Goal: Transaction & Acquisition: Purchase product/service

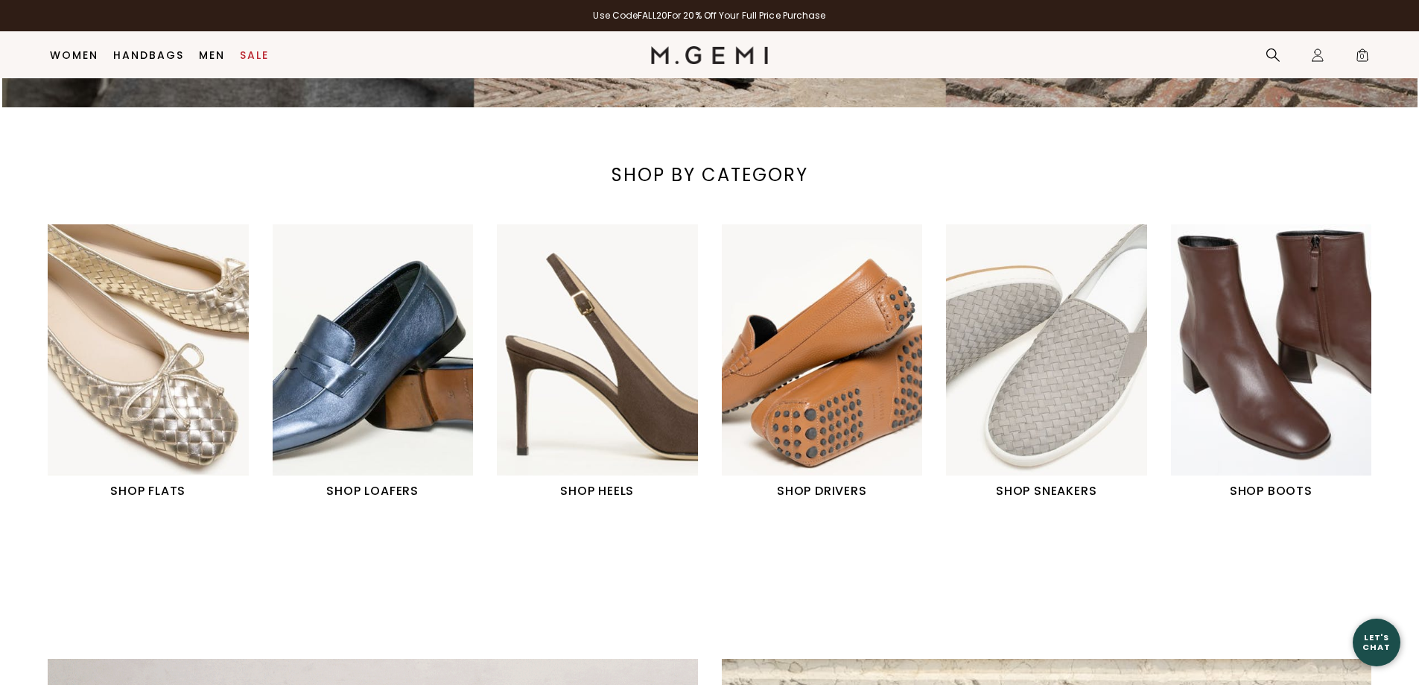
scroll to position [565, 0]
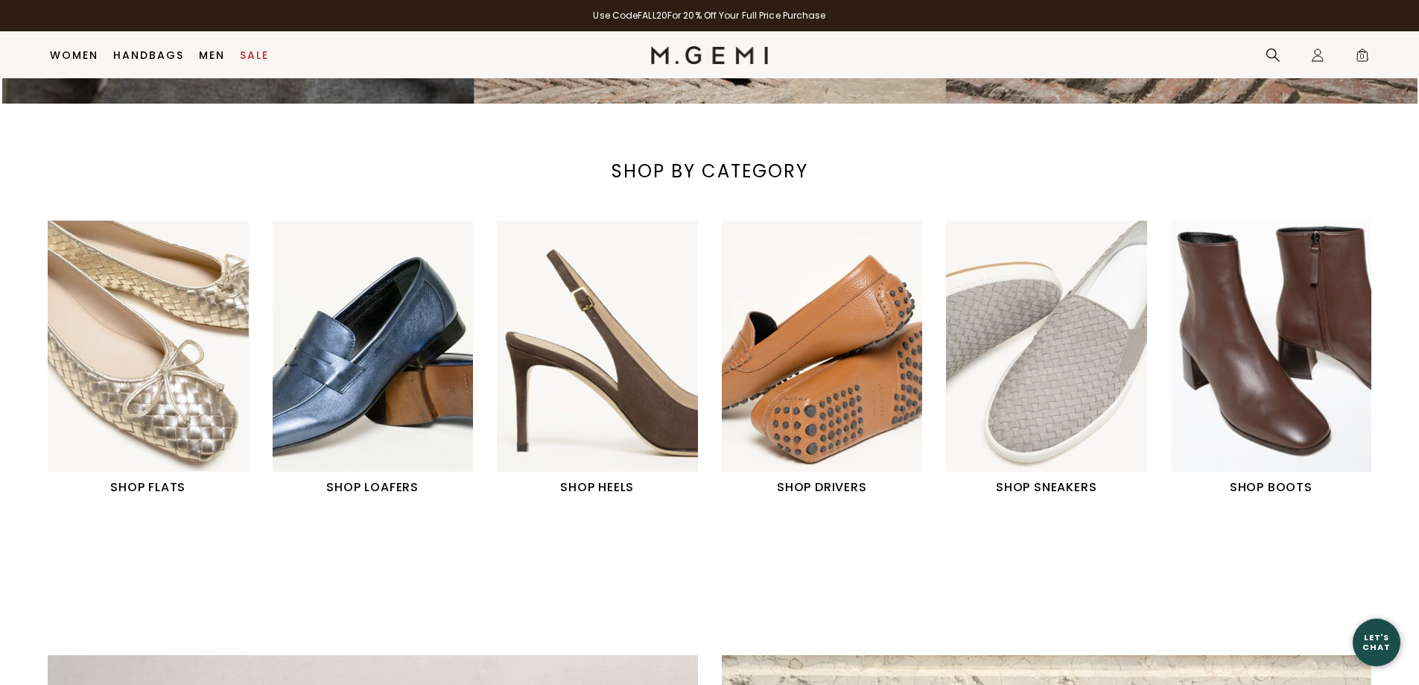
click at [354, 393] on img "2 / 6" at bounding box center [373, 346] width 201 height 251
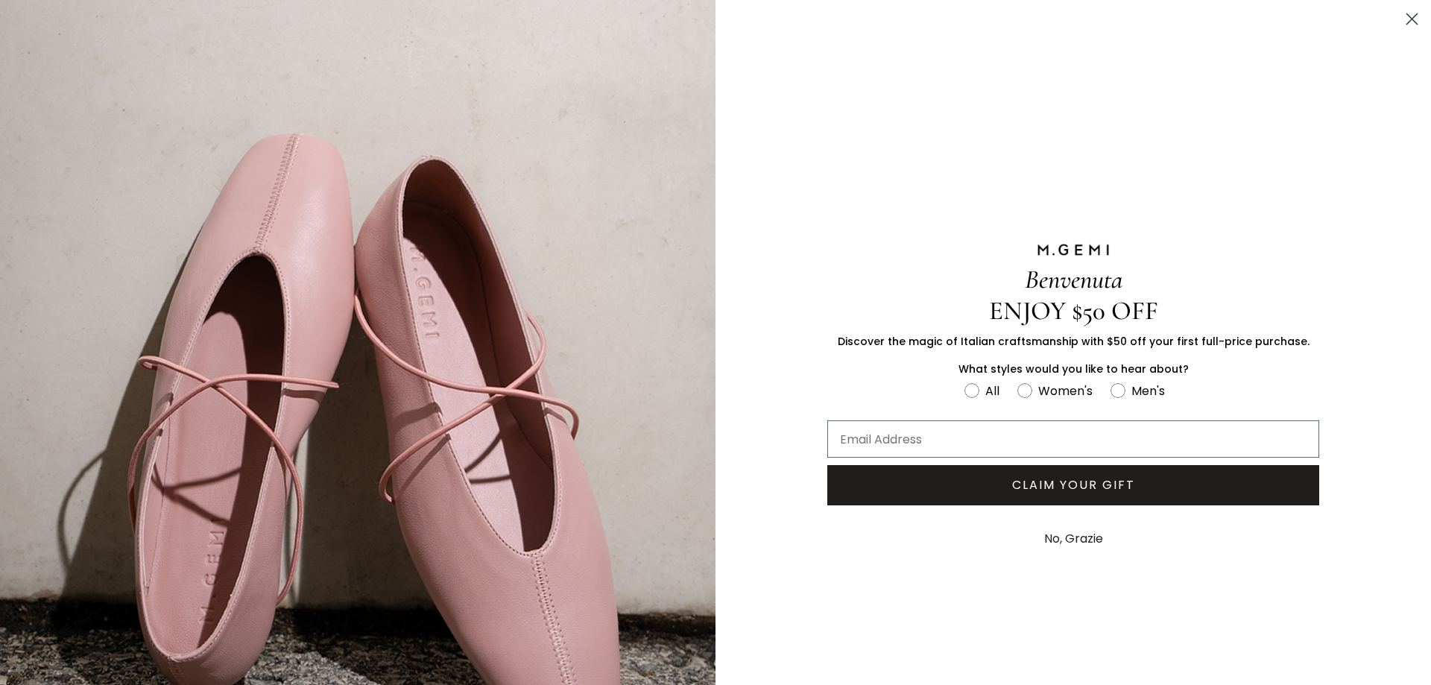
click at [1059, 533] on button "No, Grazie" at bounding box center [1073, 538] width 74 height 37
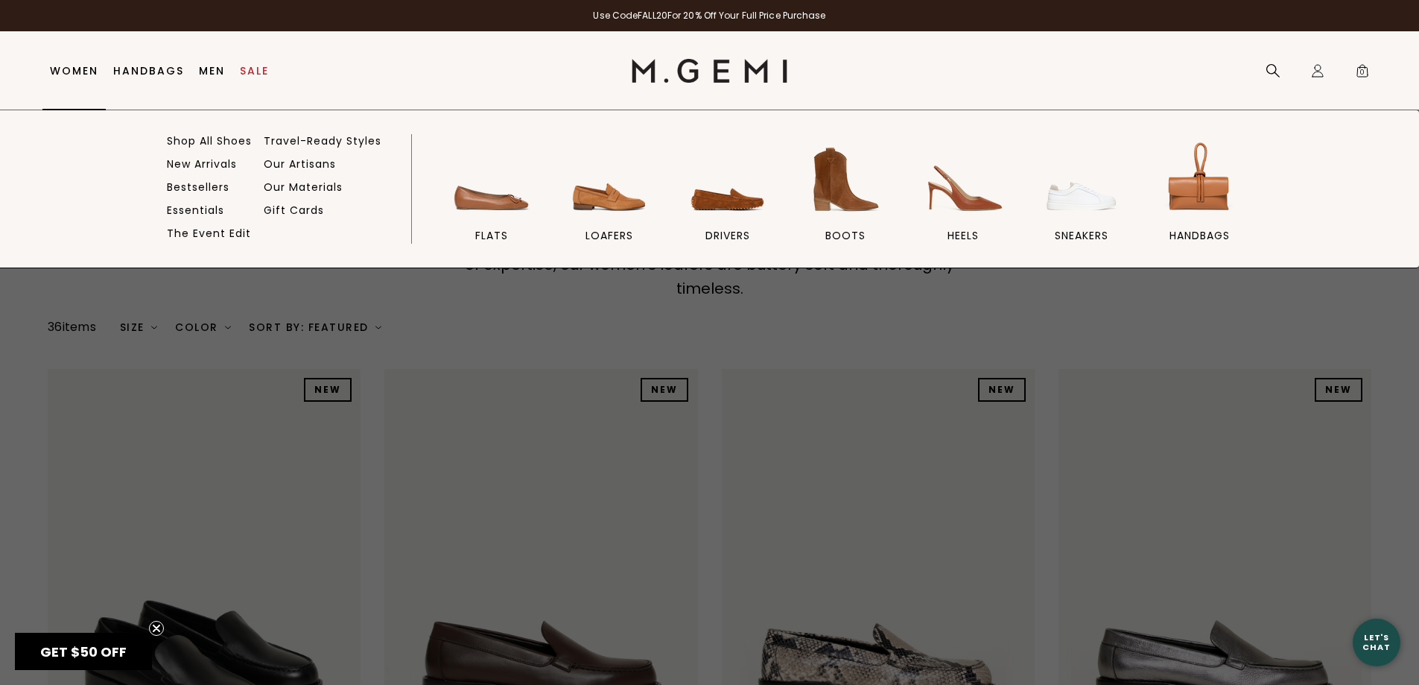
click at [87, 72] on link "Women" at bounding box center [74, 71] width 48 height 12
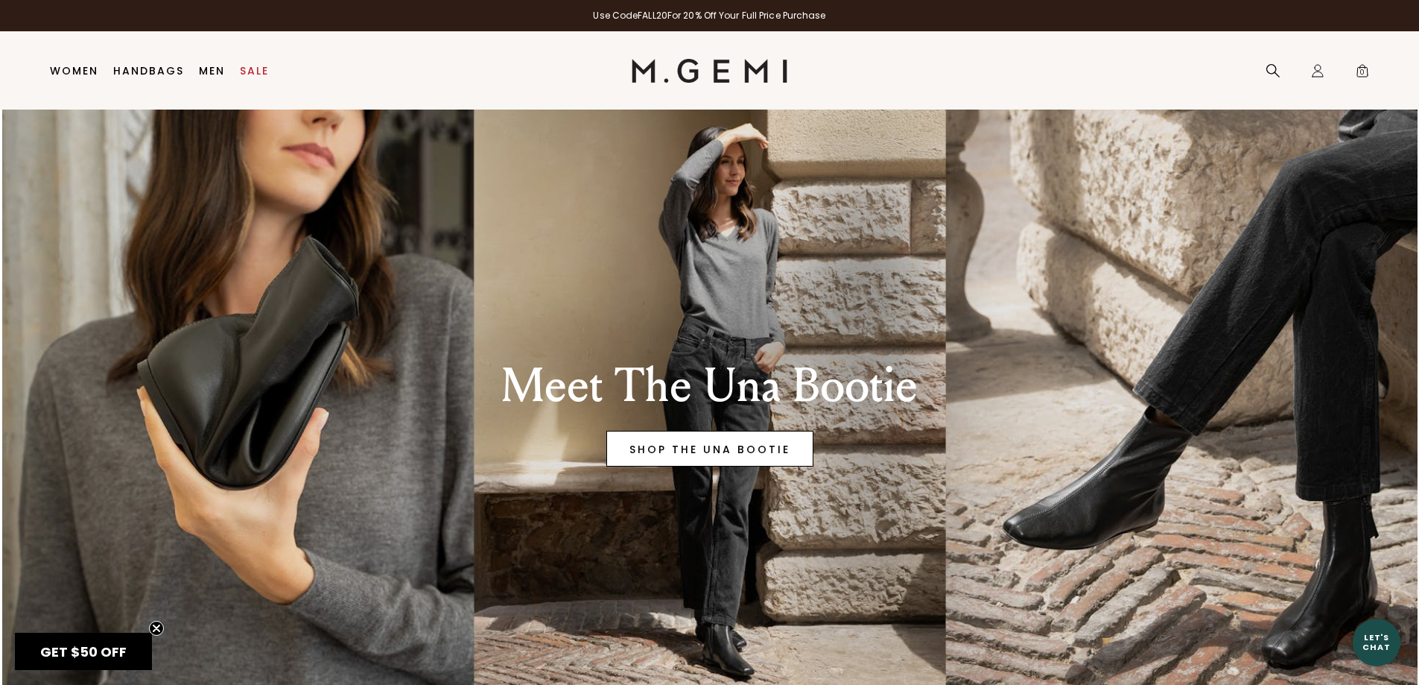
click at [674, 443] on link "SHOP THE UNA BOOTIE" at bounding box center [710, 449] width 207 height 36
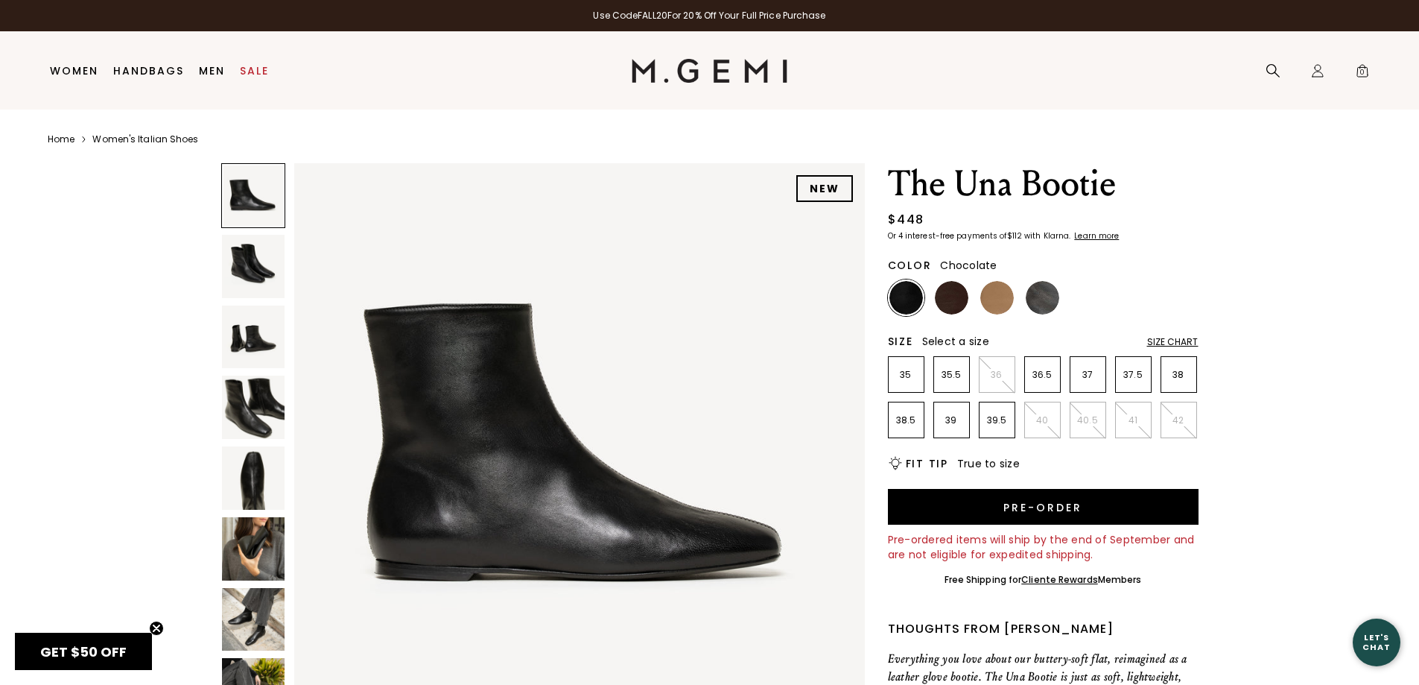
click at [954, 291] on img at bounding box center [952, 298] width 34 height 34
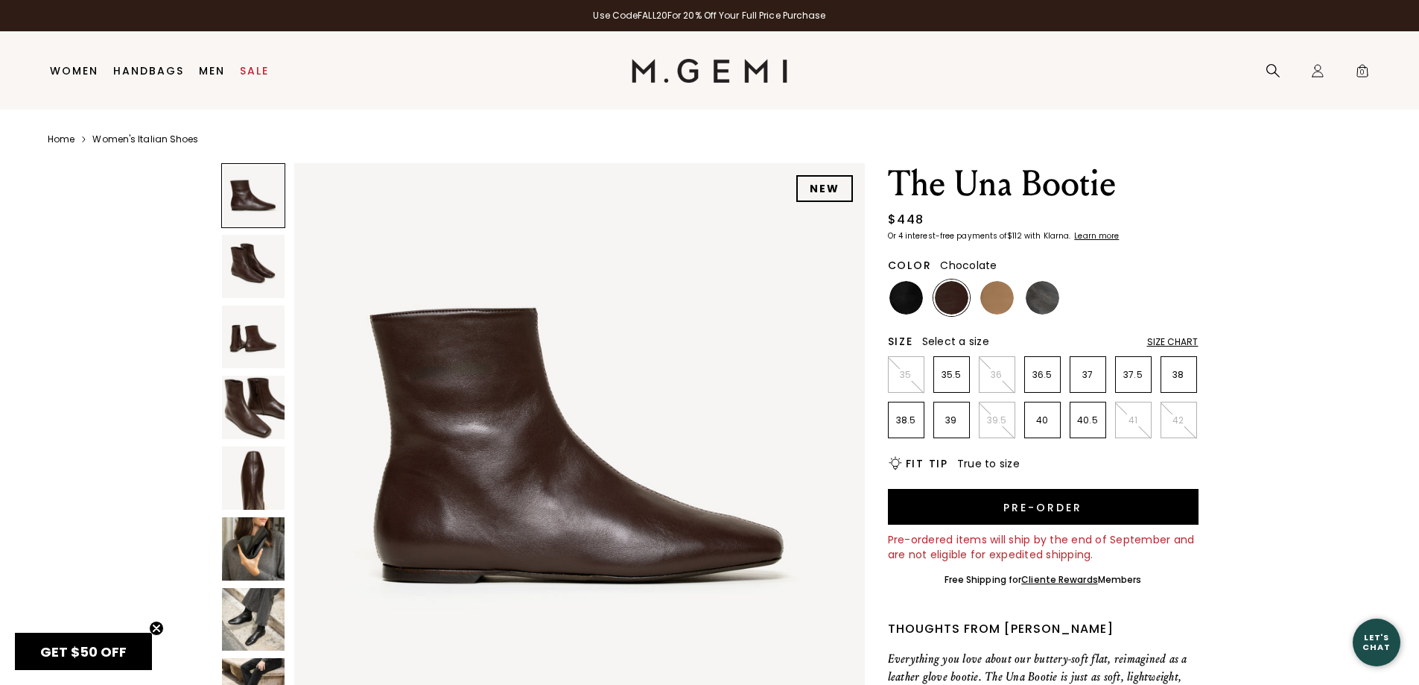
click at [252, 397] on img at bounding box center [253, 407] width 63 height 63
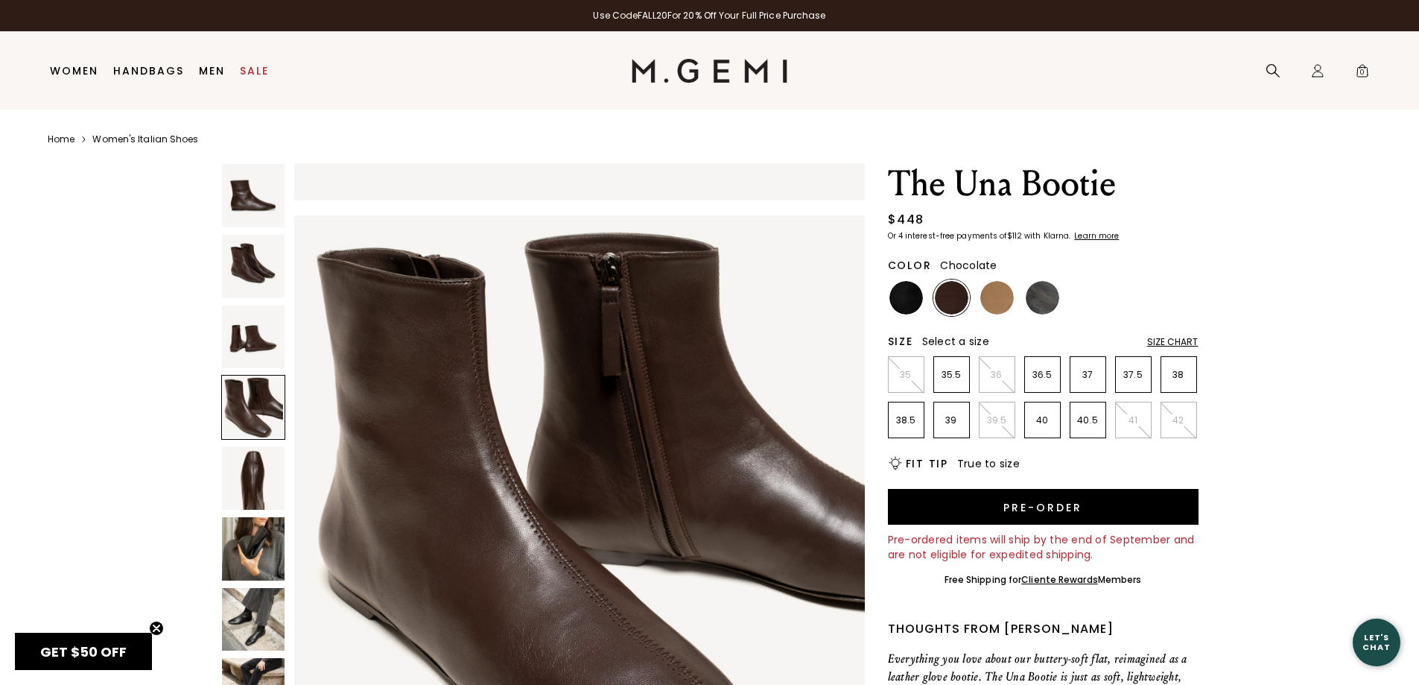
scroll to position [1722, 0]
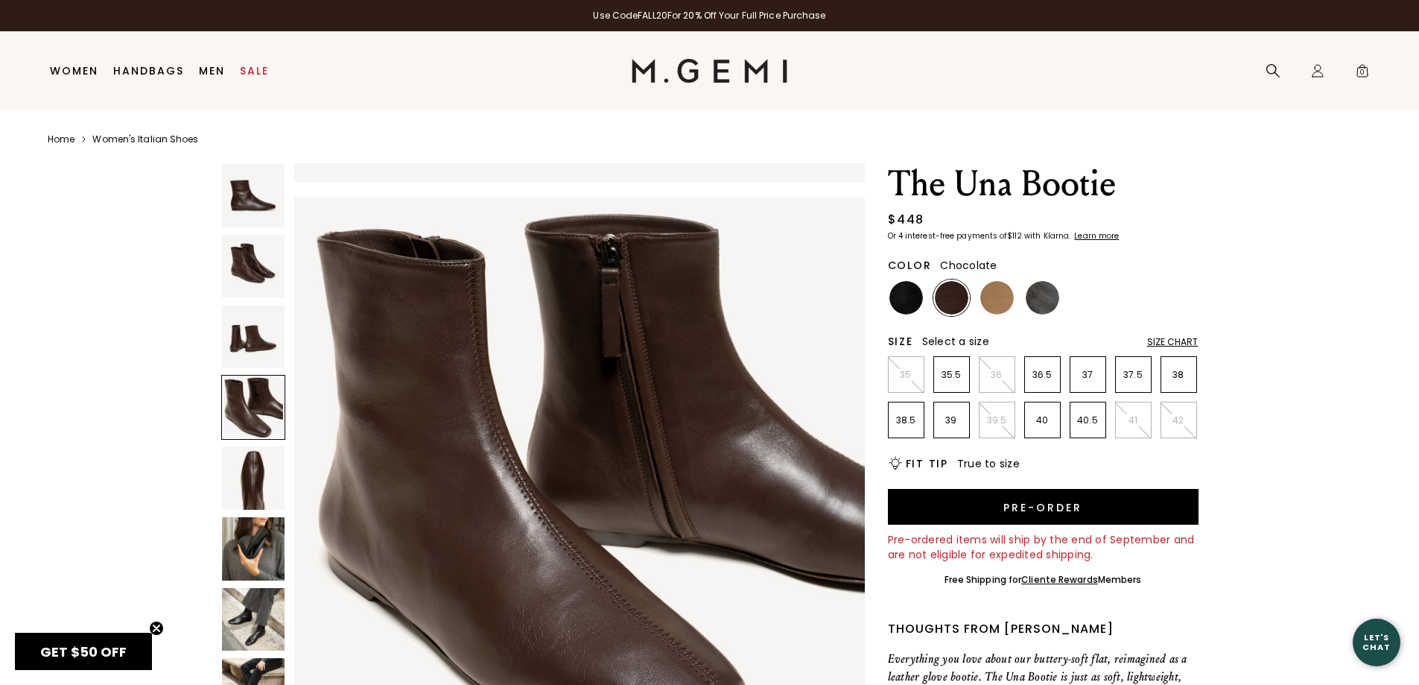
click at [260, 540] on img at bounding box center [253, 548] width 63 height 63
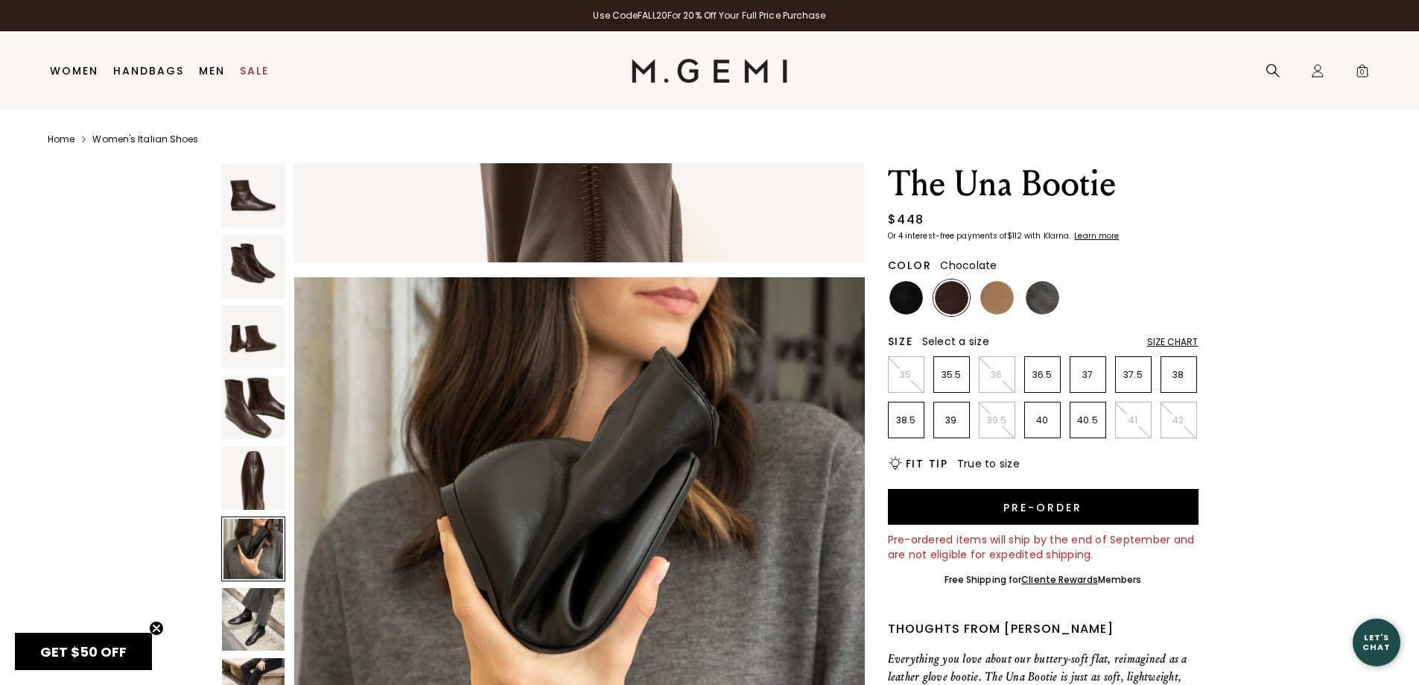
scroll to position [2869, 0]
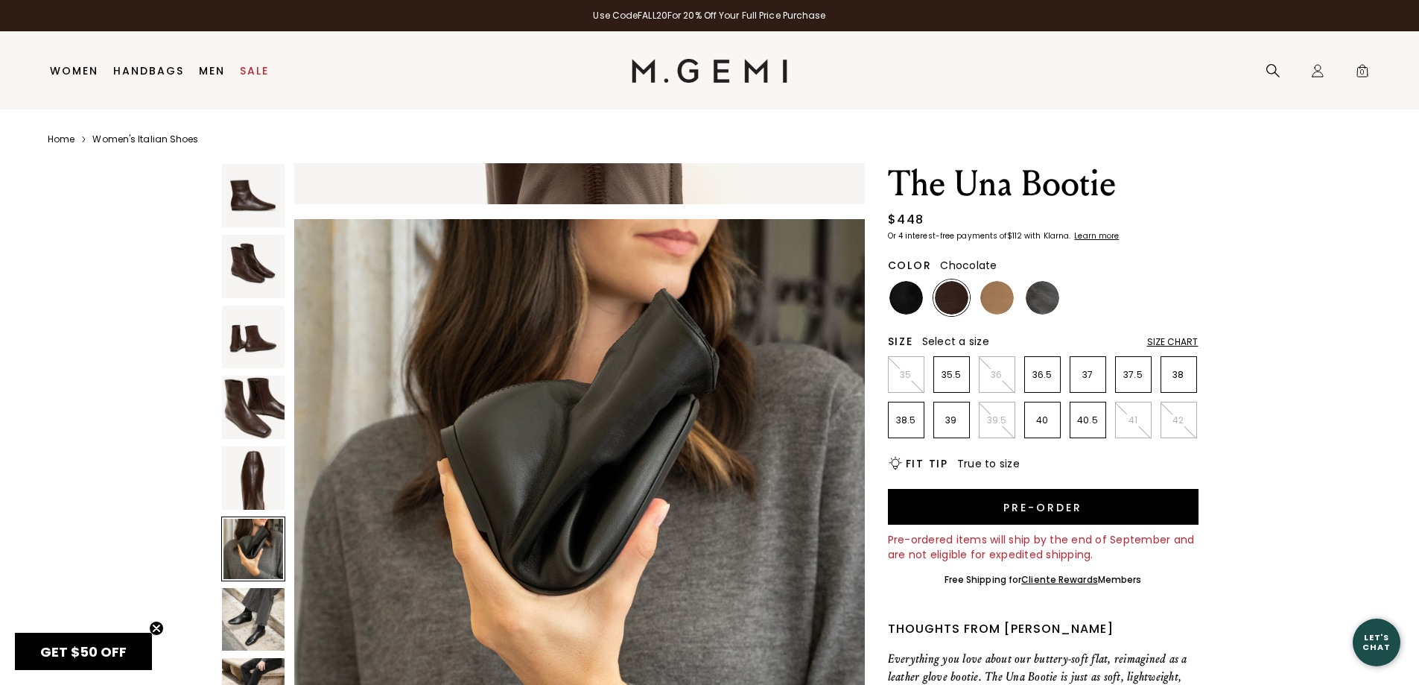
click at [270, 620] on img at bounding box center [253, 619] width 63 height 63
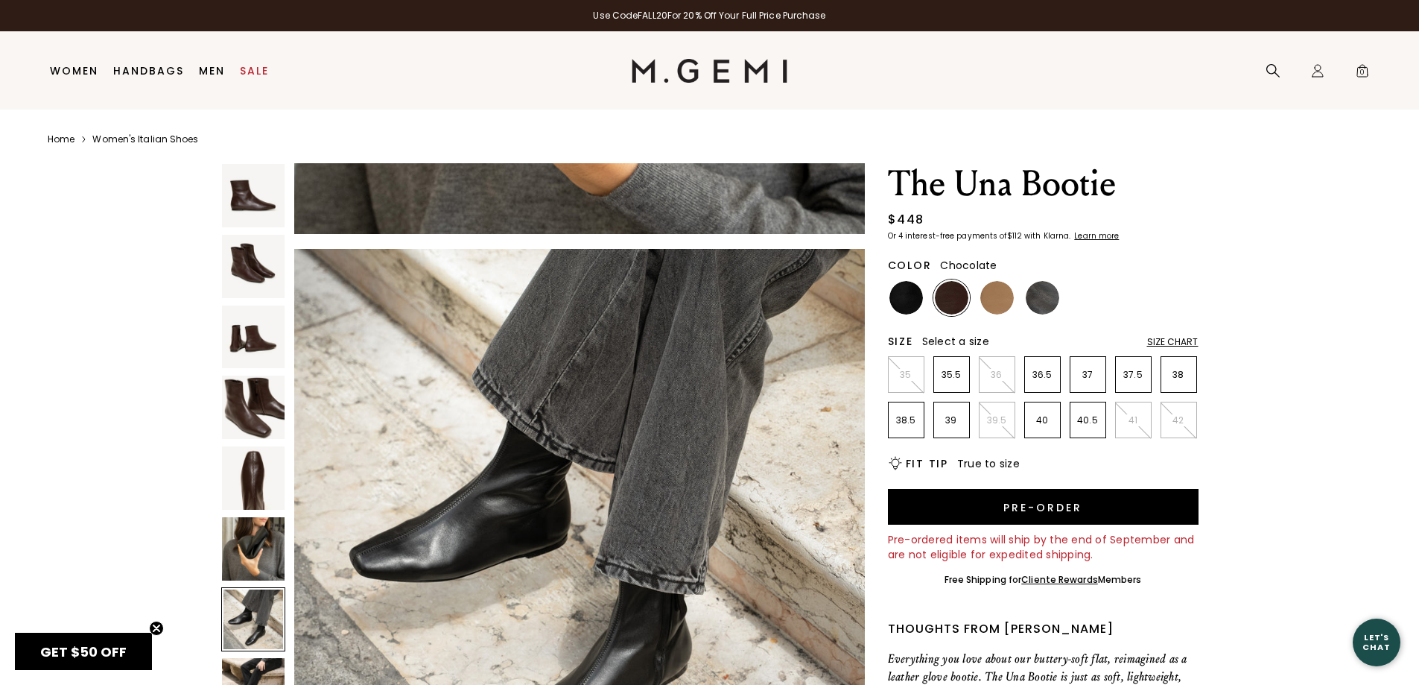
scroll to position [3443, 0]
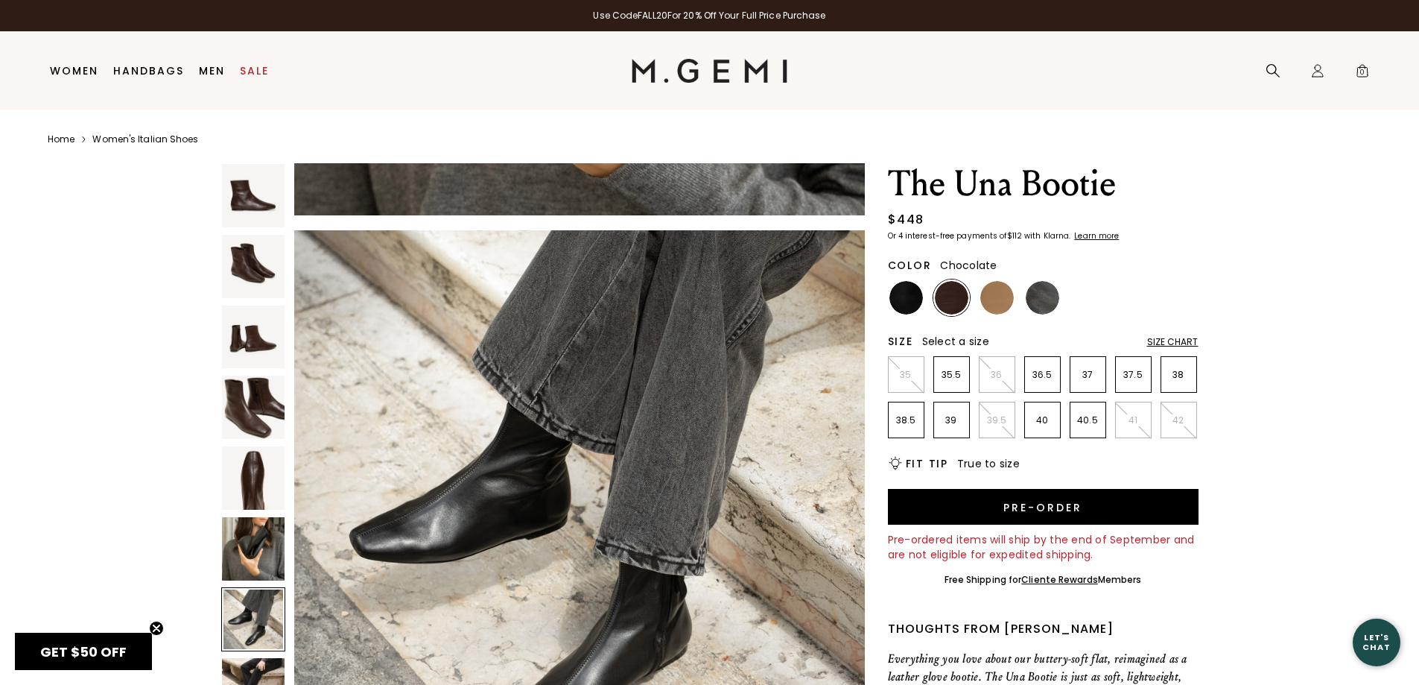
click at [267, 671] on img at bounding box center [253, 689] width 63 height 63
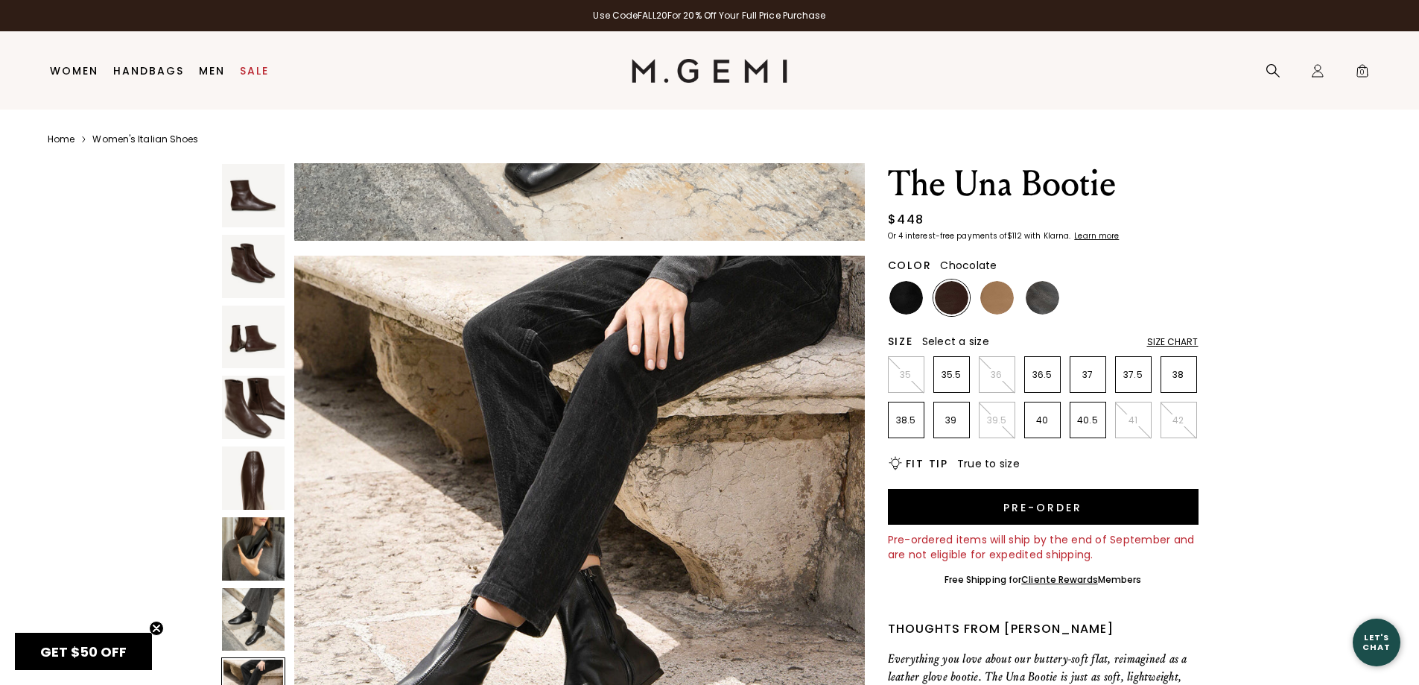
scroll to position [4018, 0]
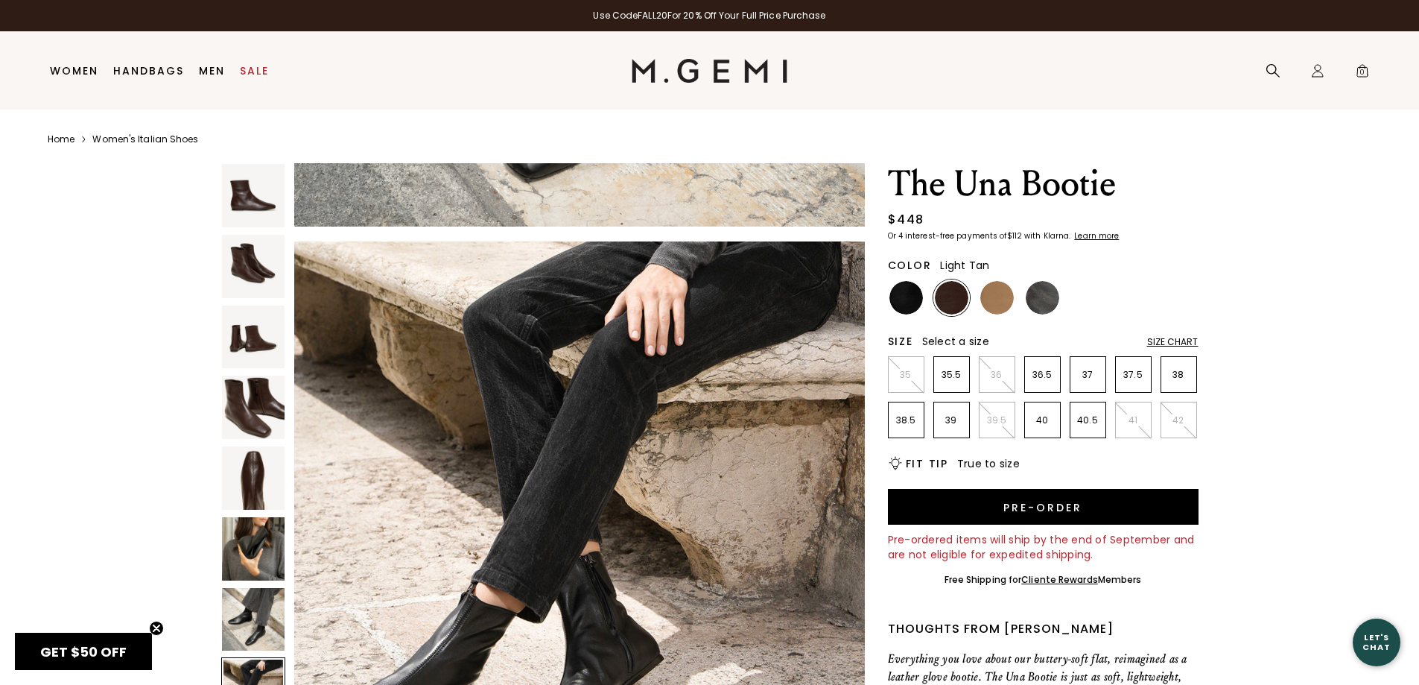
click at [991, 295] on img at bounding box center [998, 298] width 34 height 34
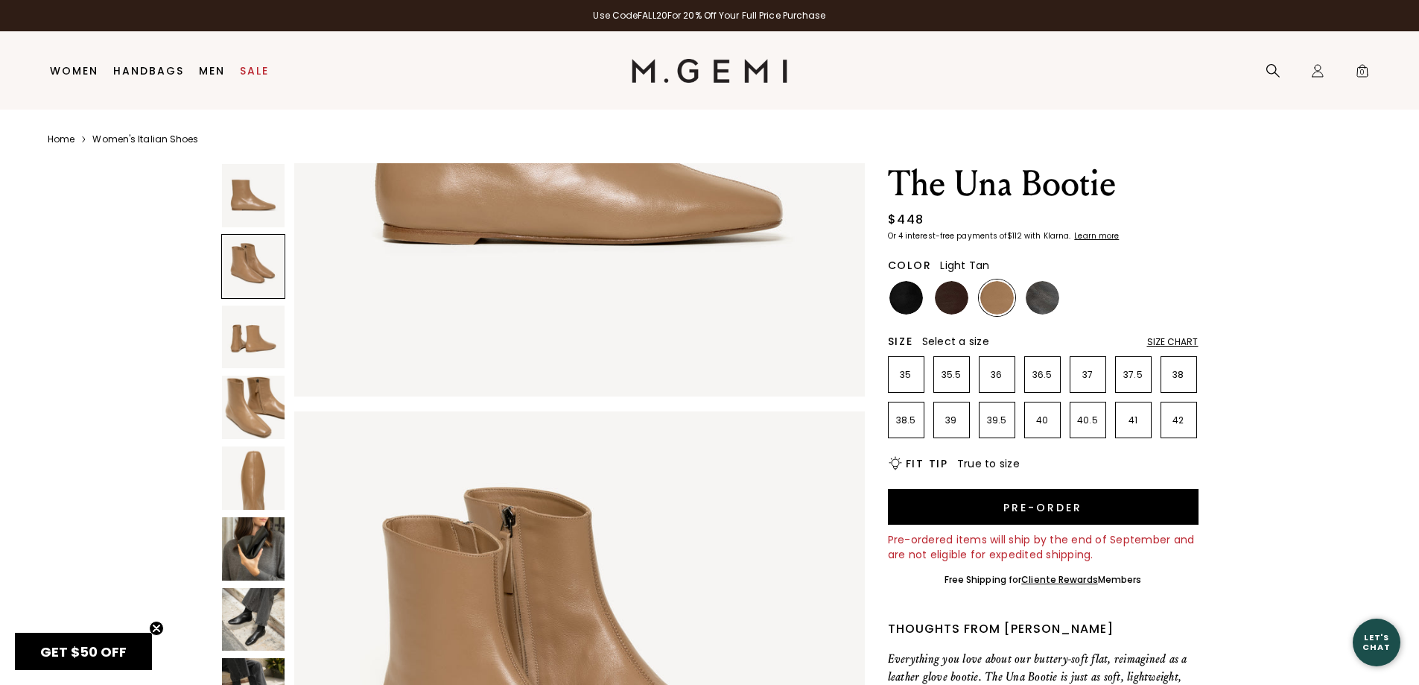
scroll to position [149, 0]
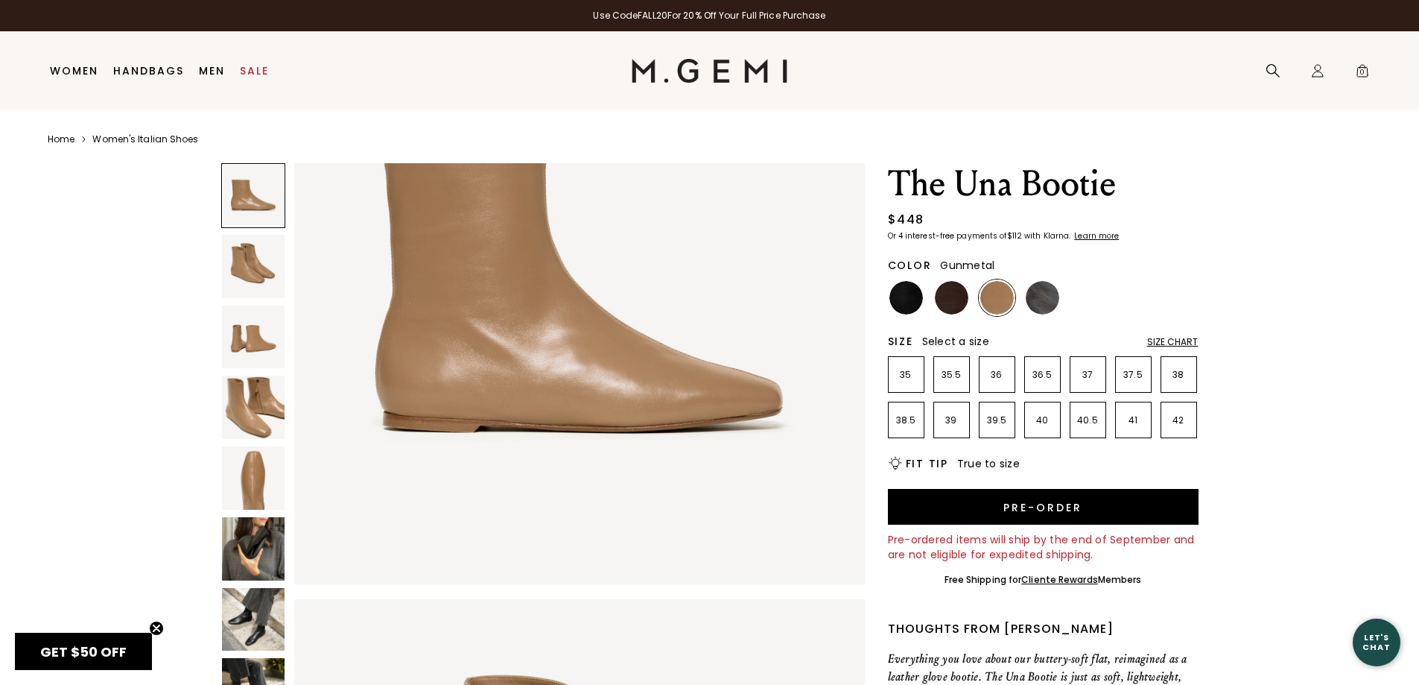
click at [1052, 290] on img at bounding box center [1043, 298] width 34 height 34
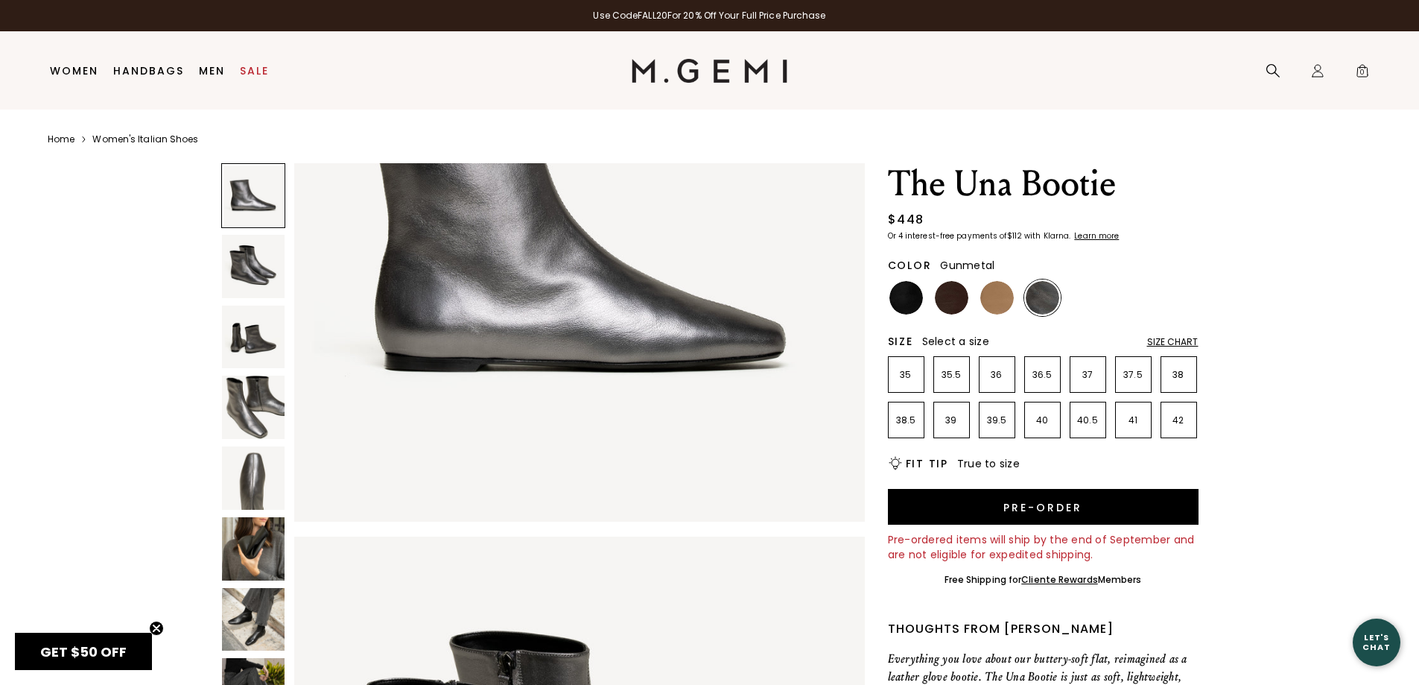
scroll to position [224, 0]
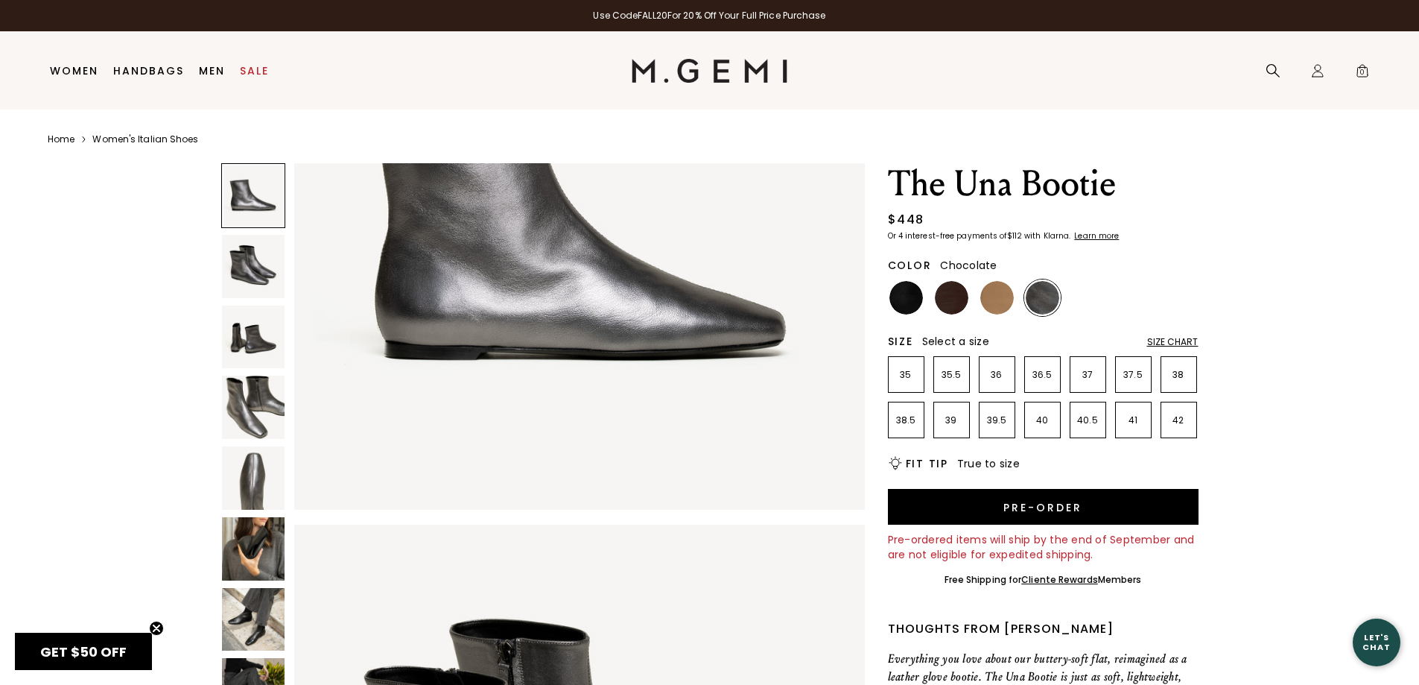
click at [943, 303] on img at bounding box center [952, 298] width 34 height 34
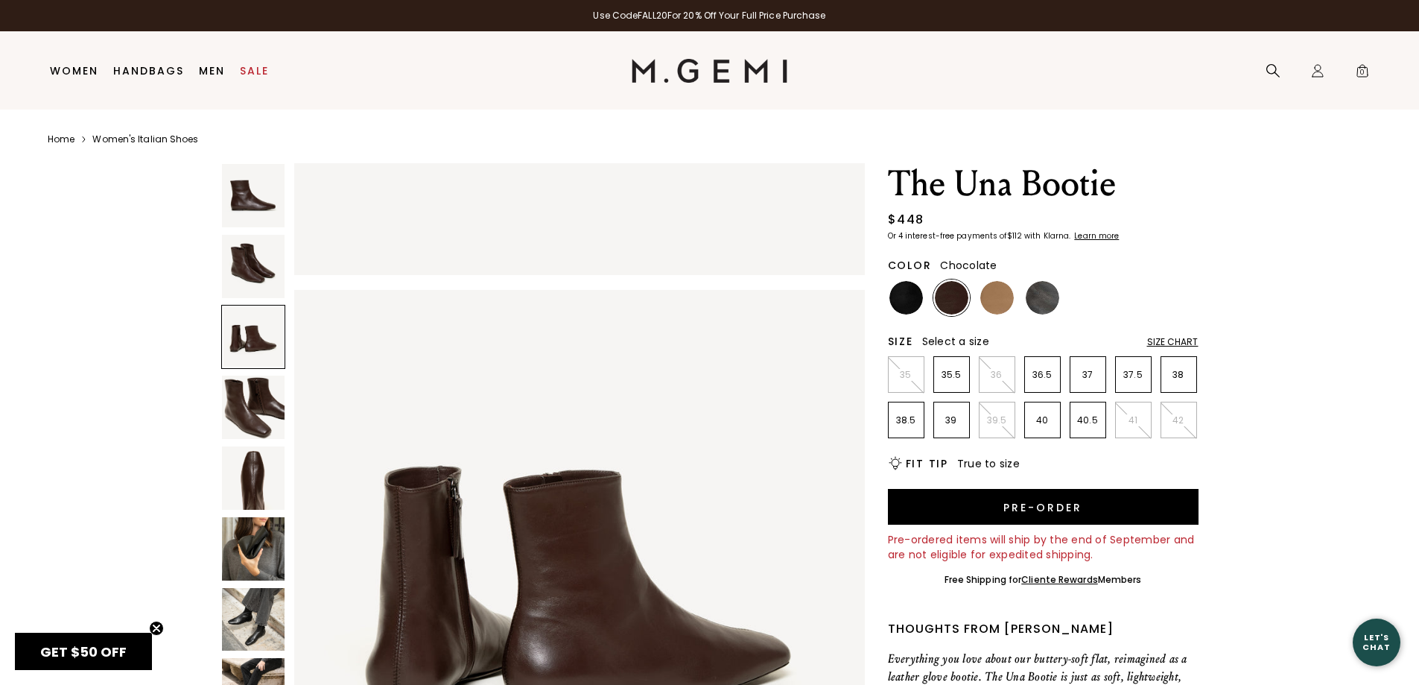
scroll to position [1192, 0]
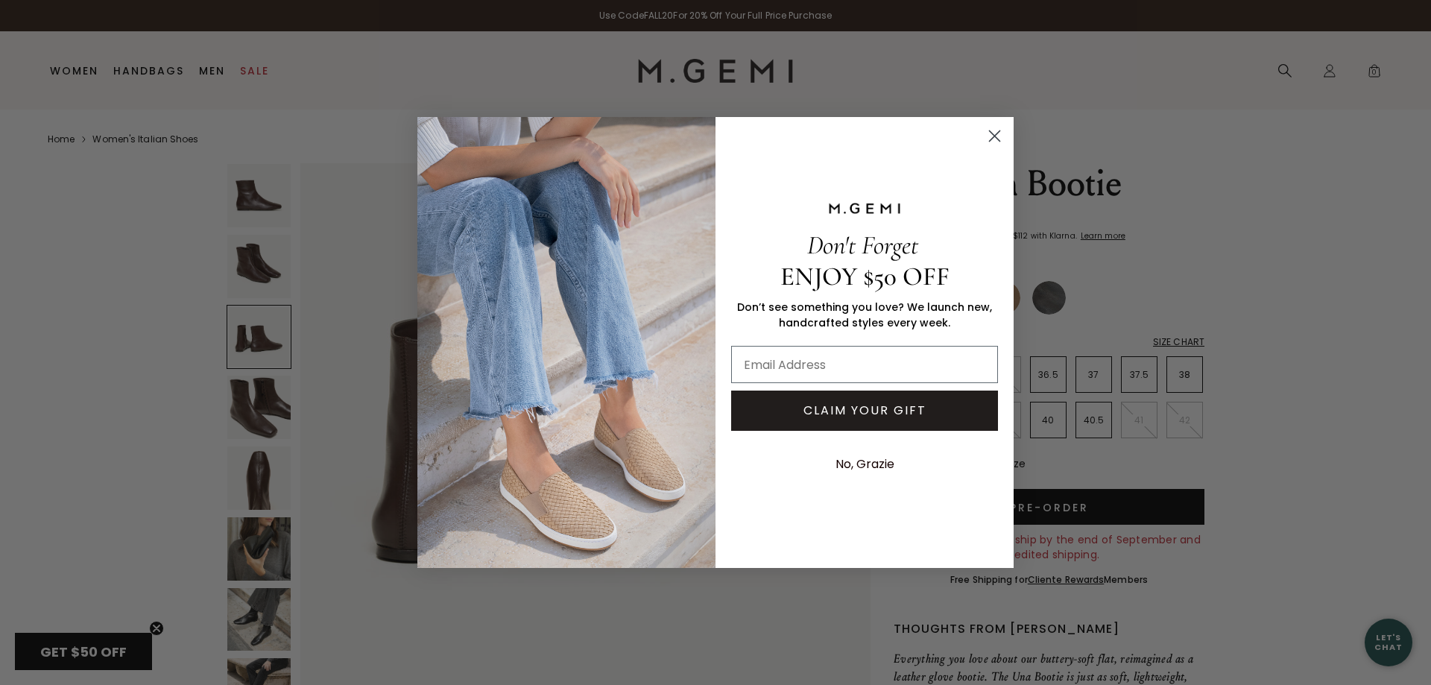
click at [997, 133] on circle "Close dialog" at bounding box center [994, 136] width 25 height 25
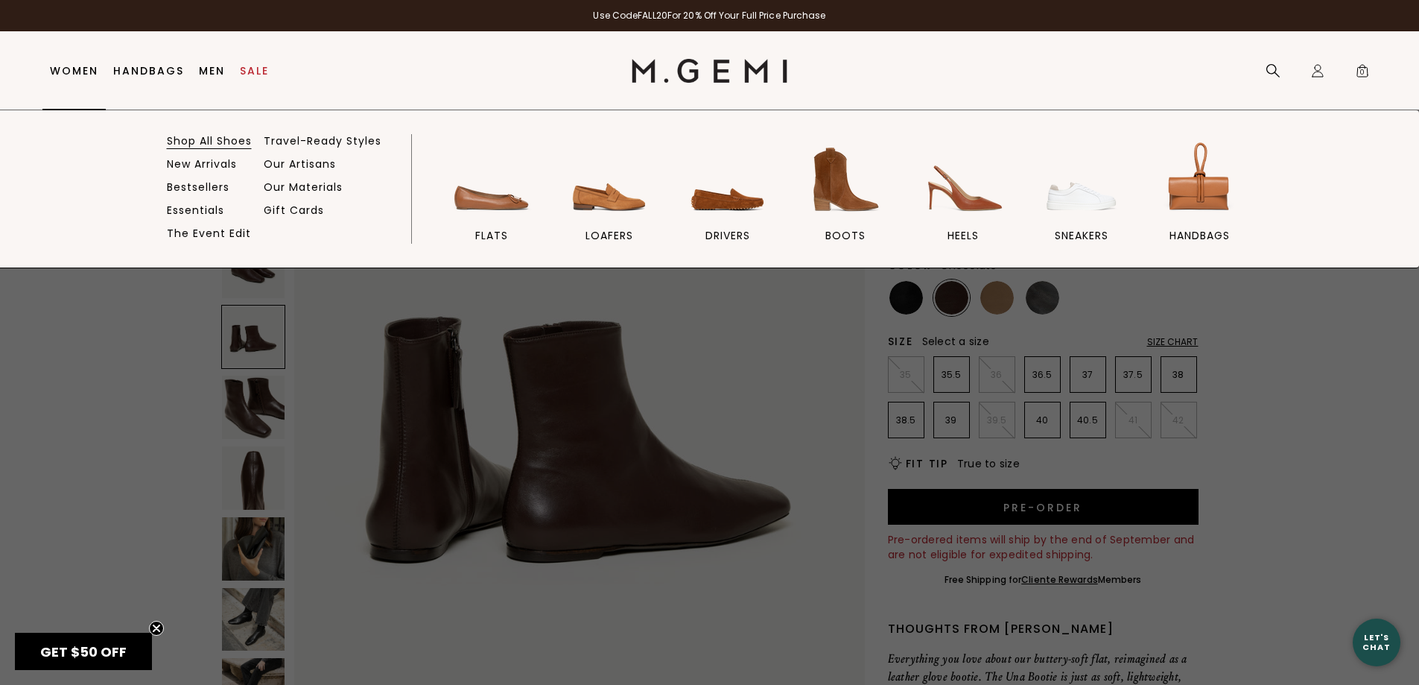
click at [220, 139] on link "Shop All Shoes" at bounding box center [209, 140] width 85 height 13
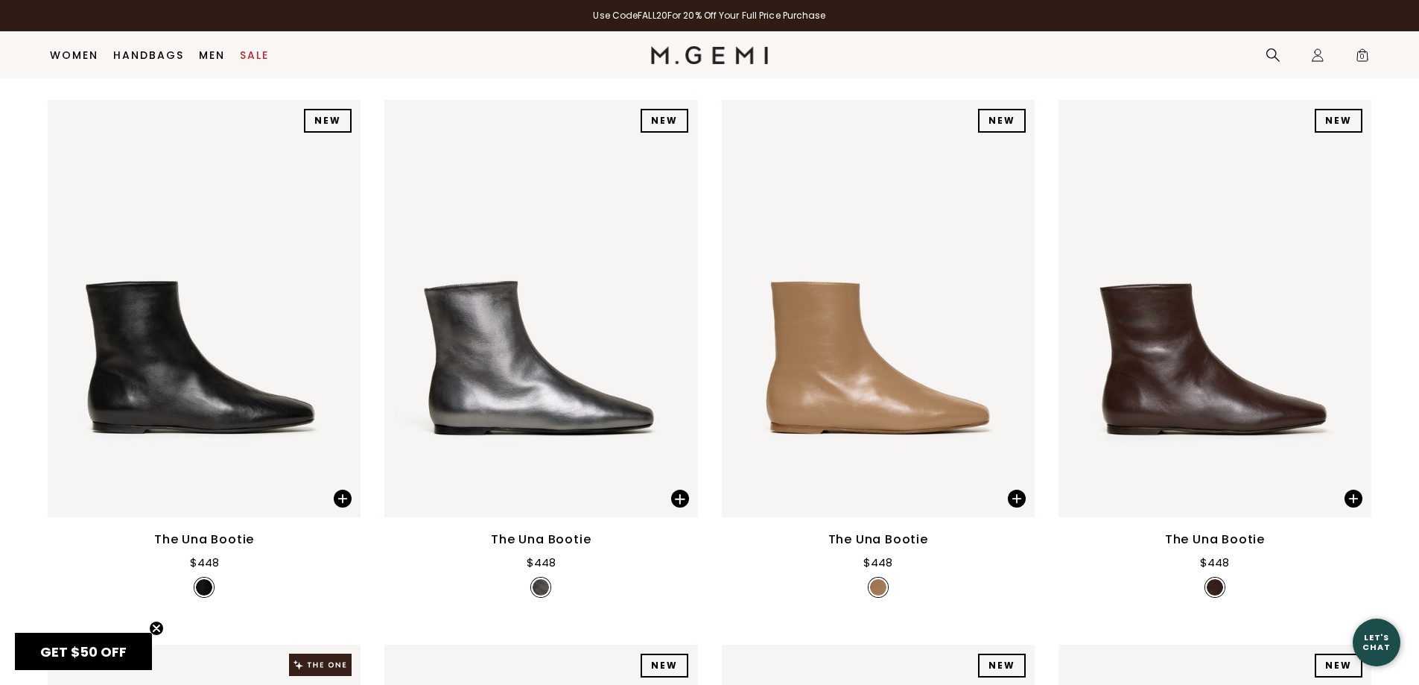
scroll to position [21428, 0]
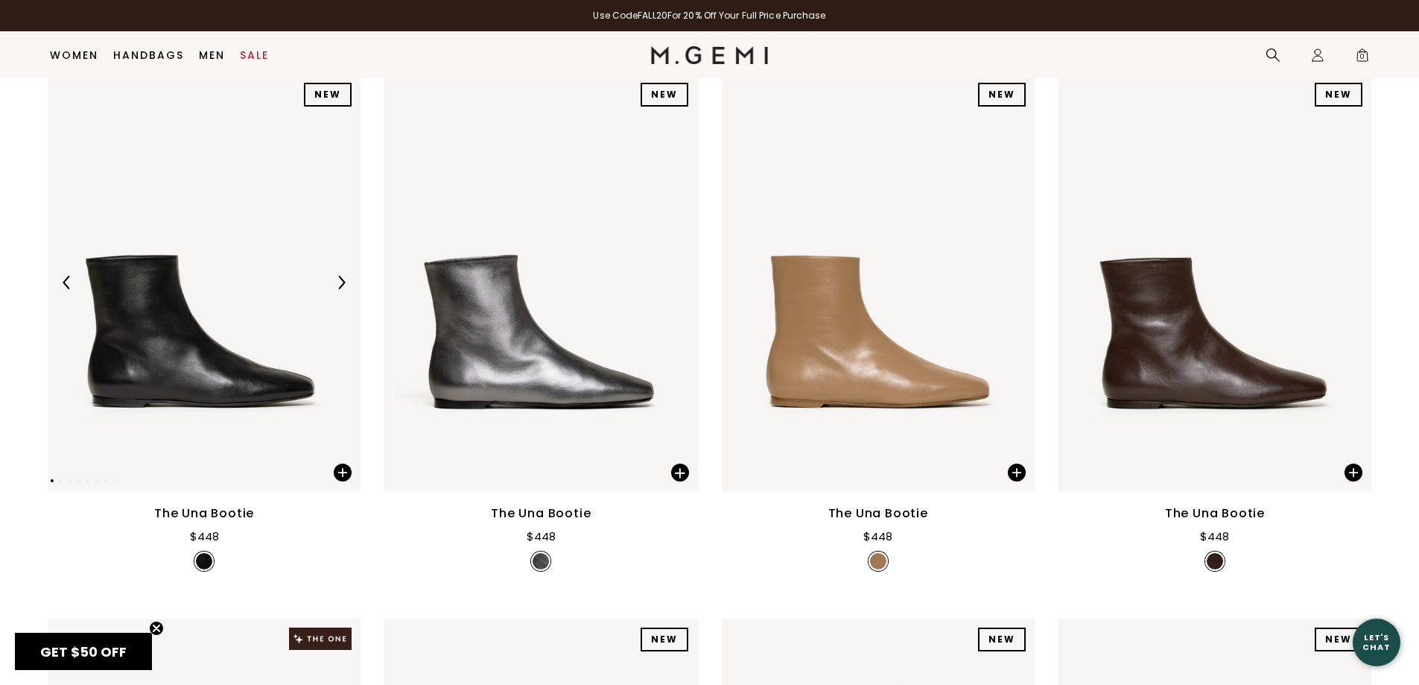
click at [256, 279] on div at bounding box center [204, 282] width 313 height 24
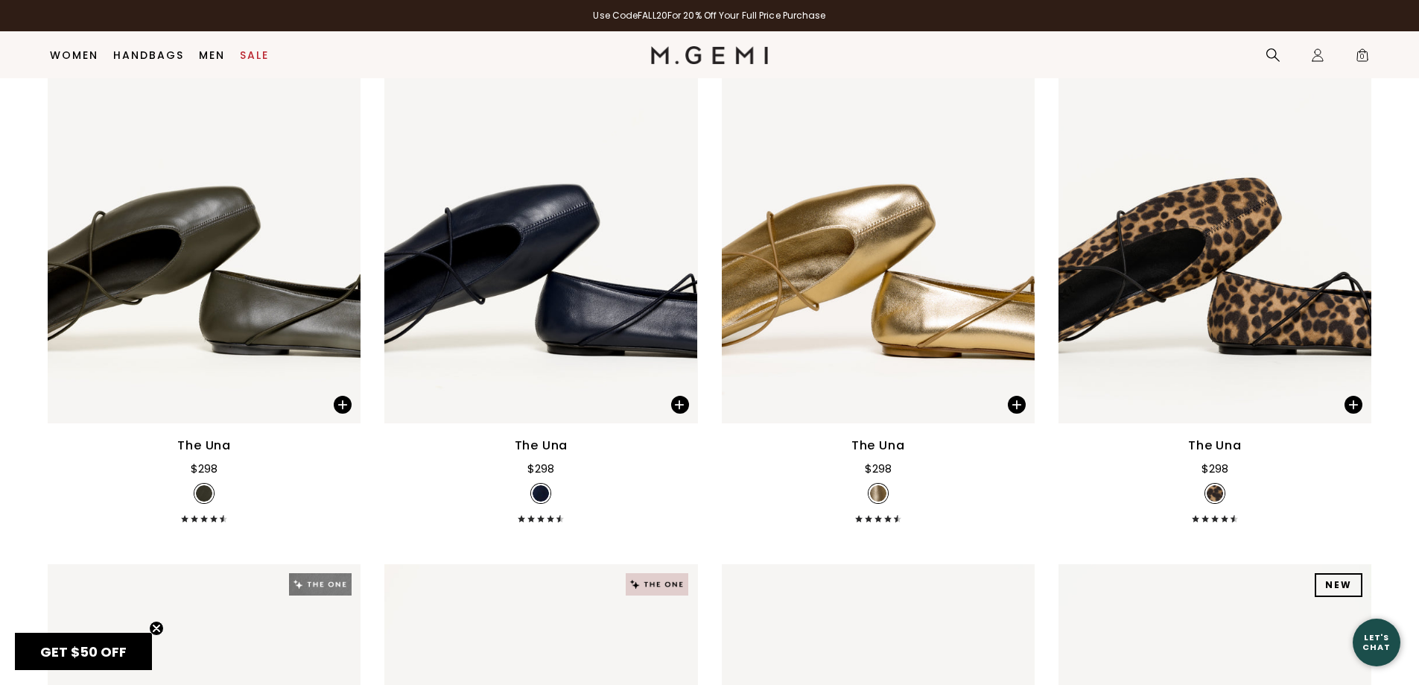
scroll to position [1235, 0]
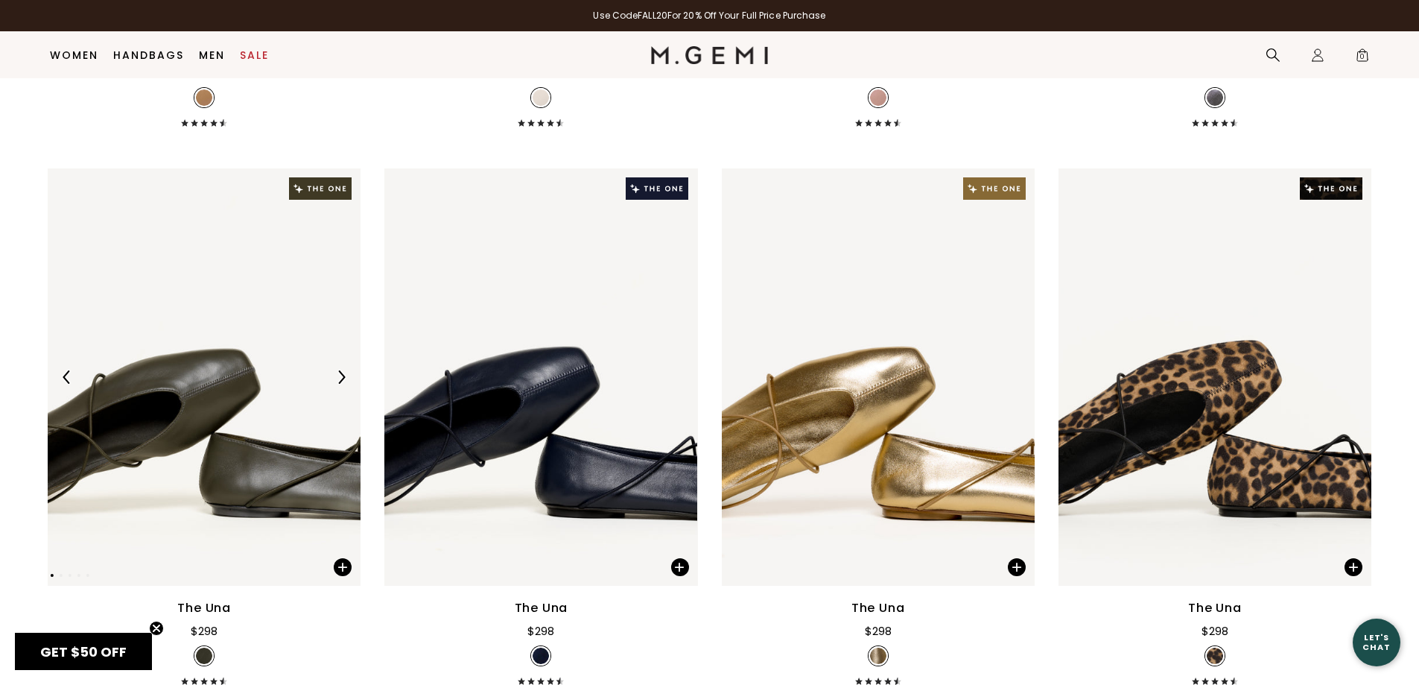
click at [238, 332] on img at bounding box center [204, 376] width 313 height 417
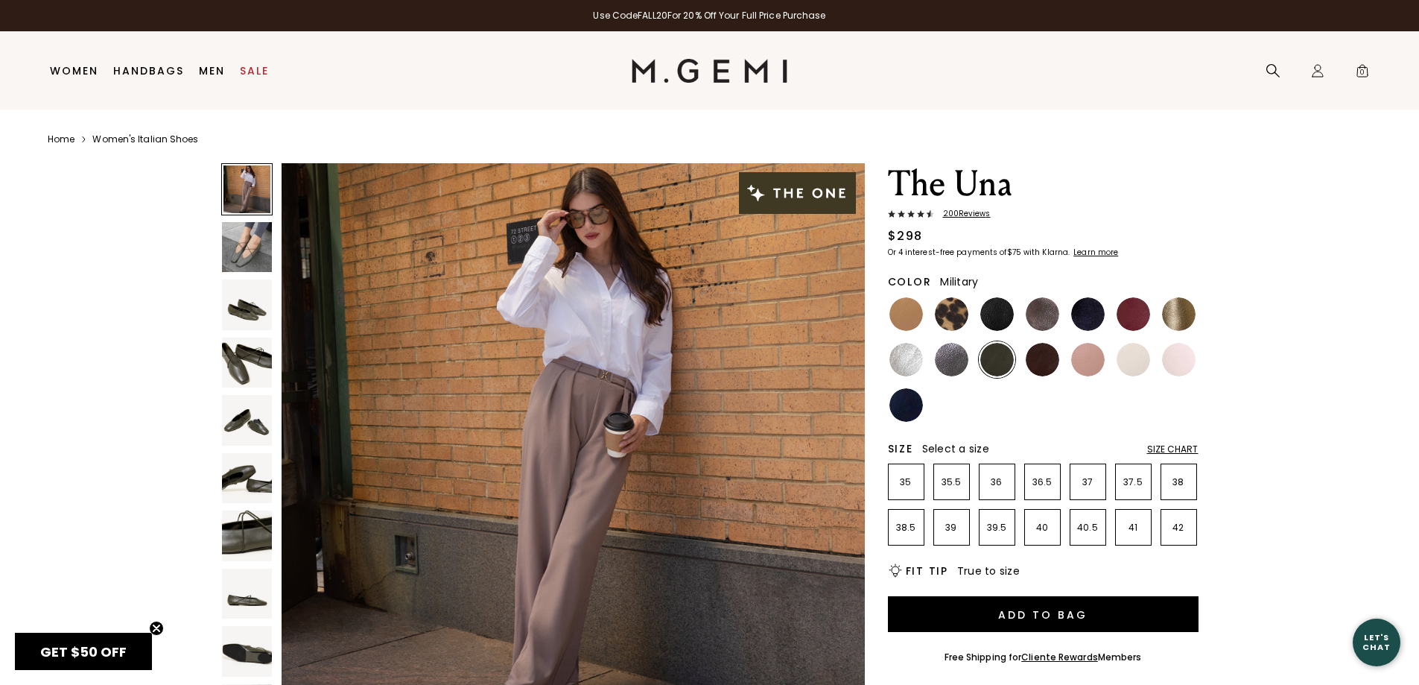
scroll to position [149, 0]
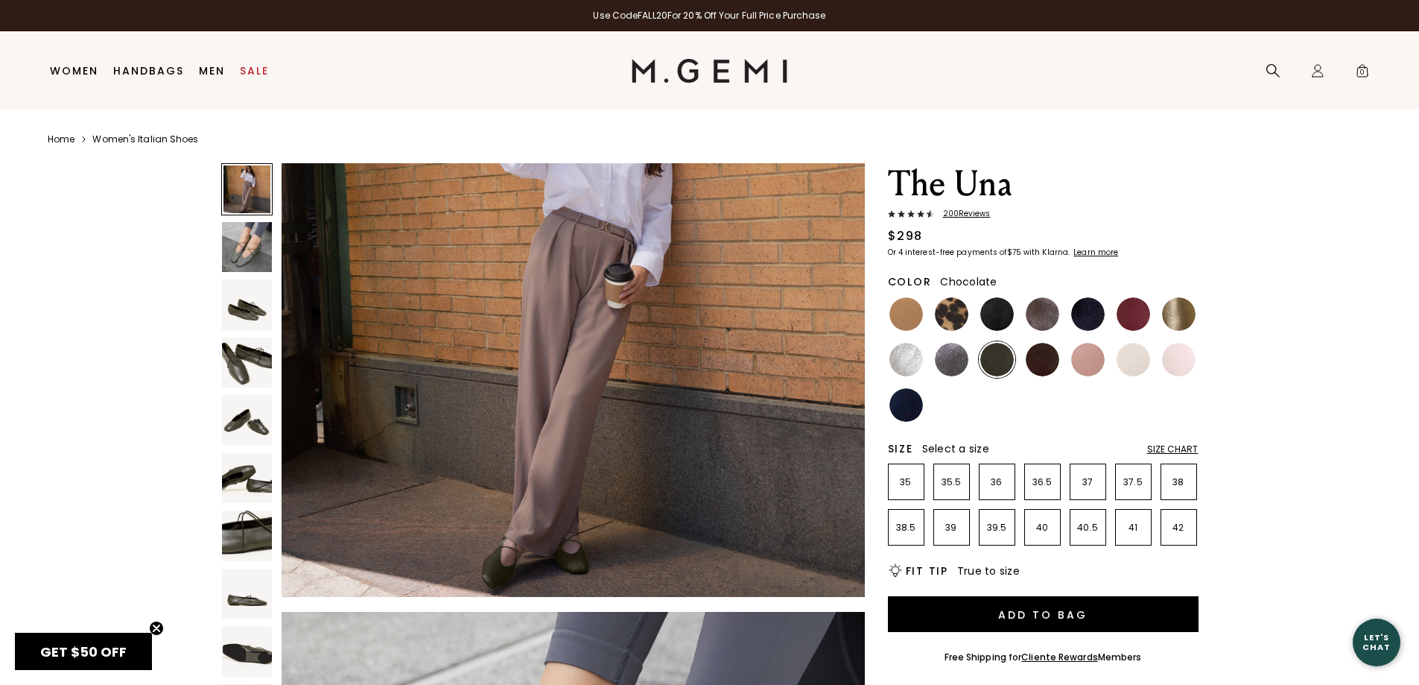
click at [1037, 359] on img at bounding box center [1043, 360] width 34 height 34
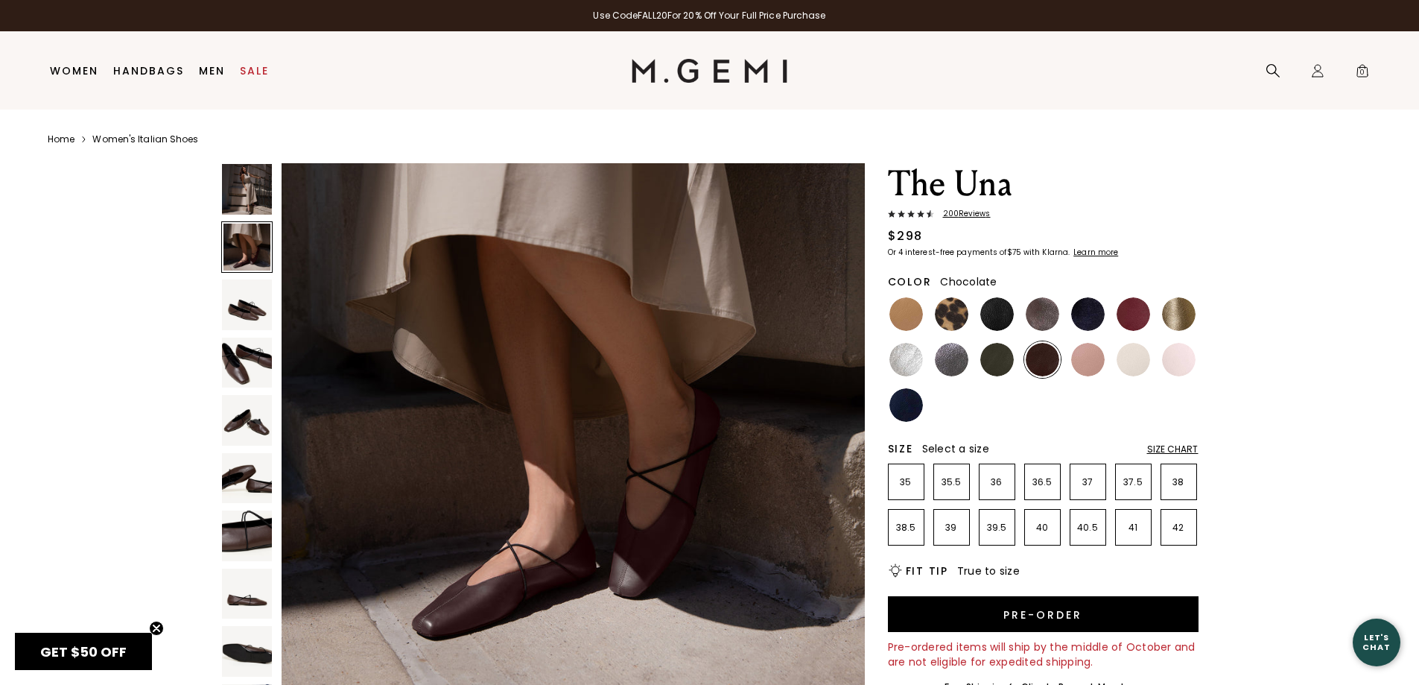
scroll to position [671, 0]
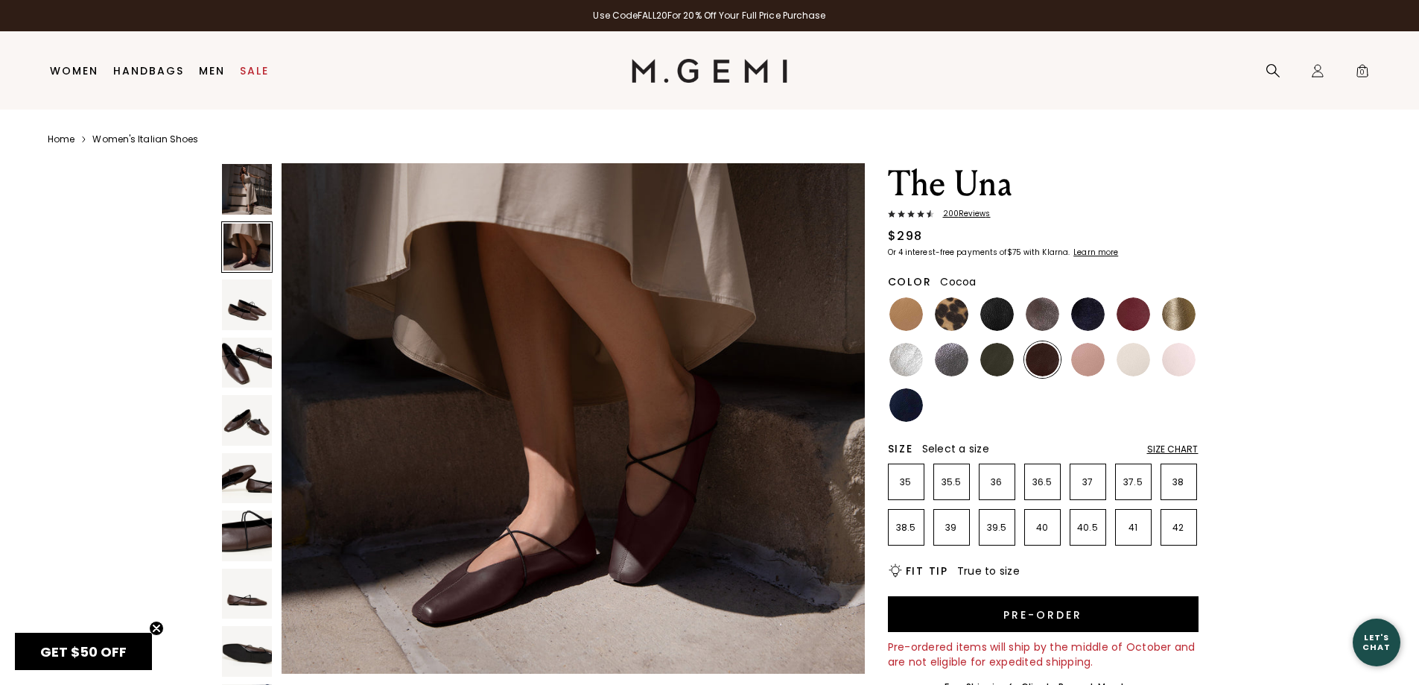
click at [1042, 310] on img at bounding box center [1043, 314] width 34 height 34
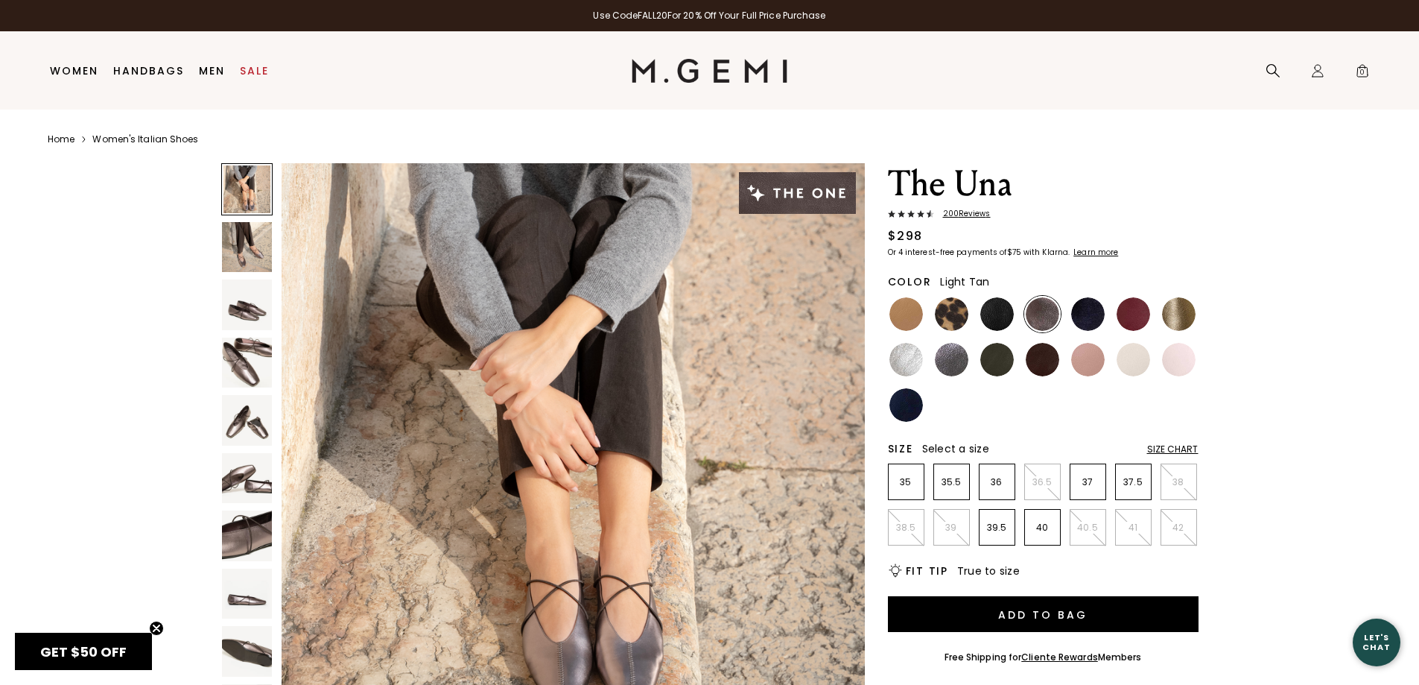
click at [911, 311] on img at bounding box center [907, 314] width 34 height 34
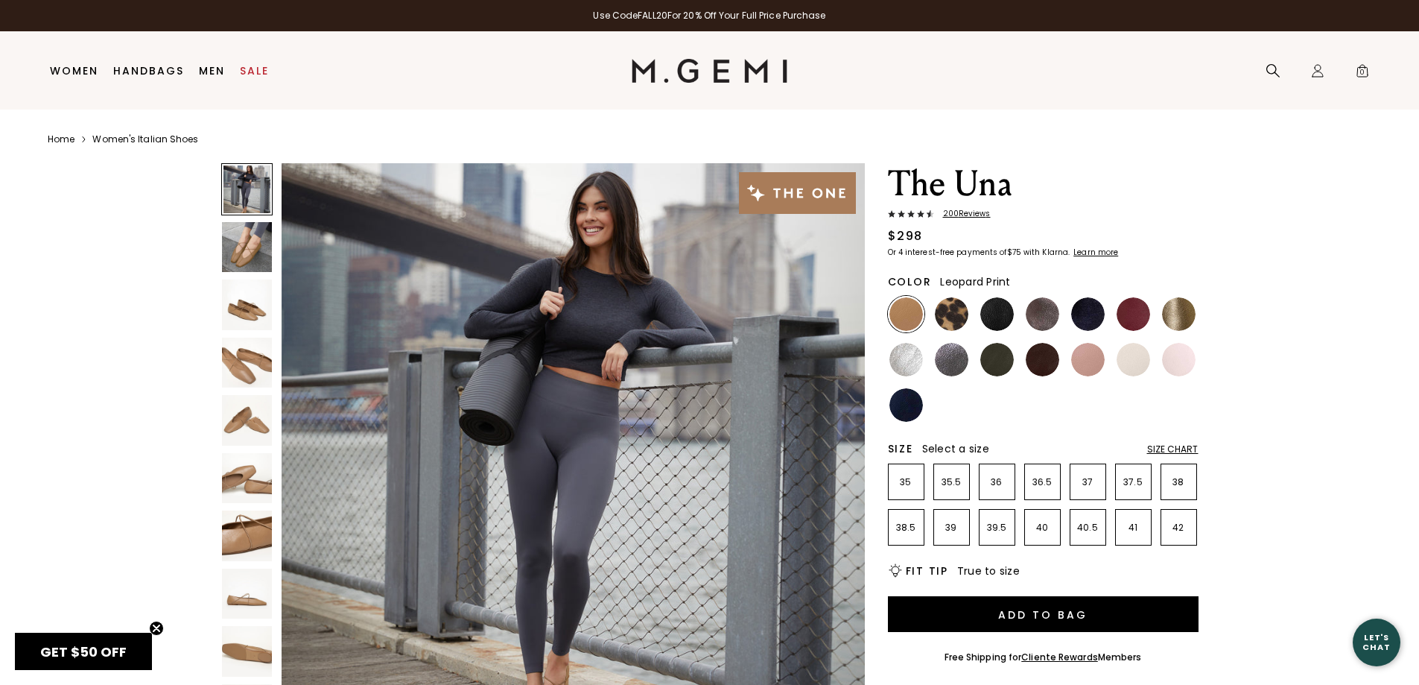
click at [961, 312] on img at bounding box center [952, 314] width 34 height 34
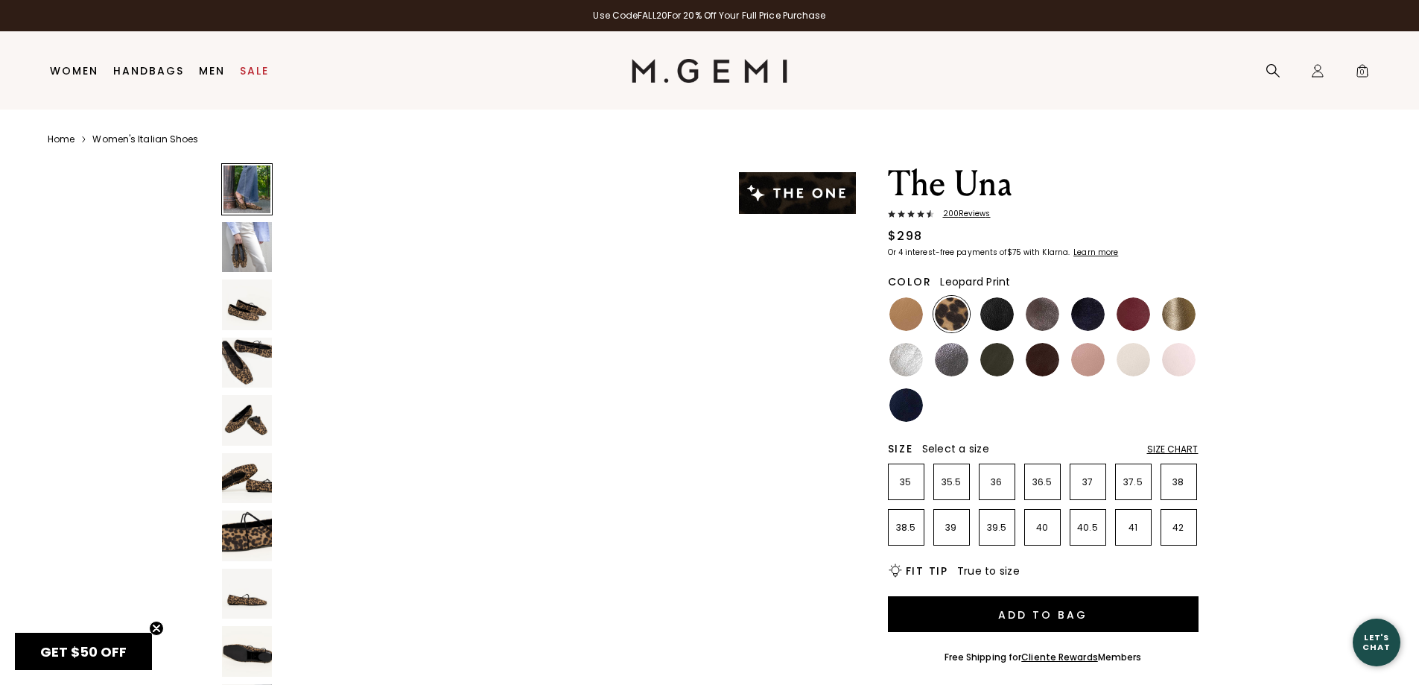
scroll to position [75, 0]
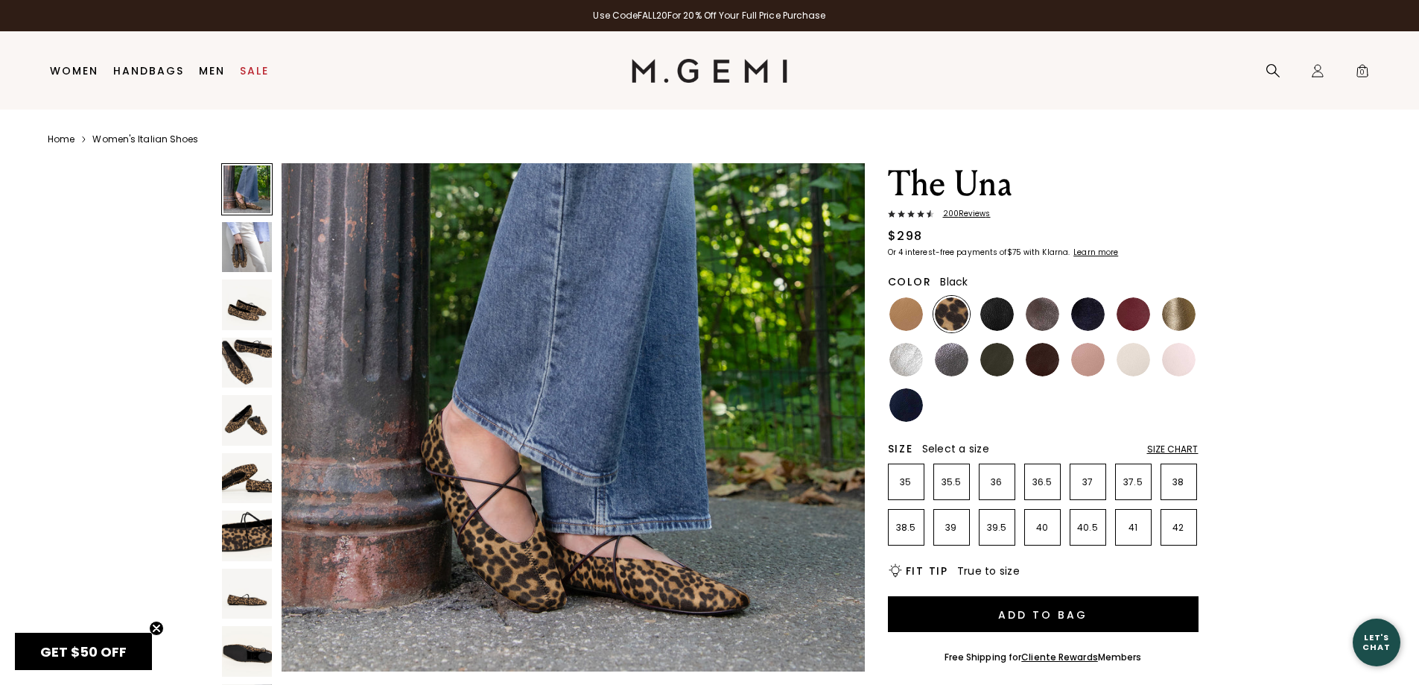
click at [992, 317] on img at bounding box center [998, 314] width 34 height 34
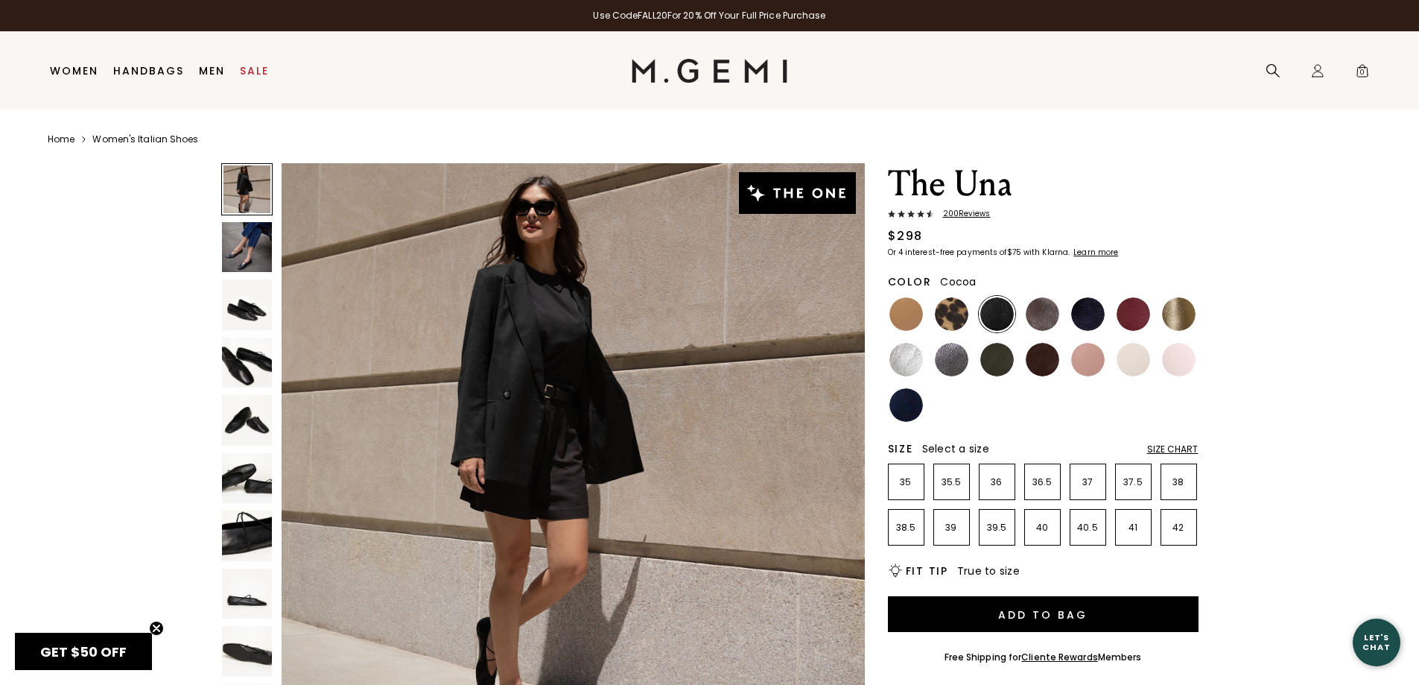
click at [1057, 311] on img at bounding box center [1043, 314] width 34 height 34
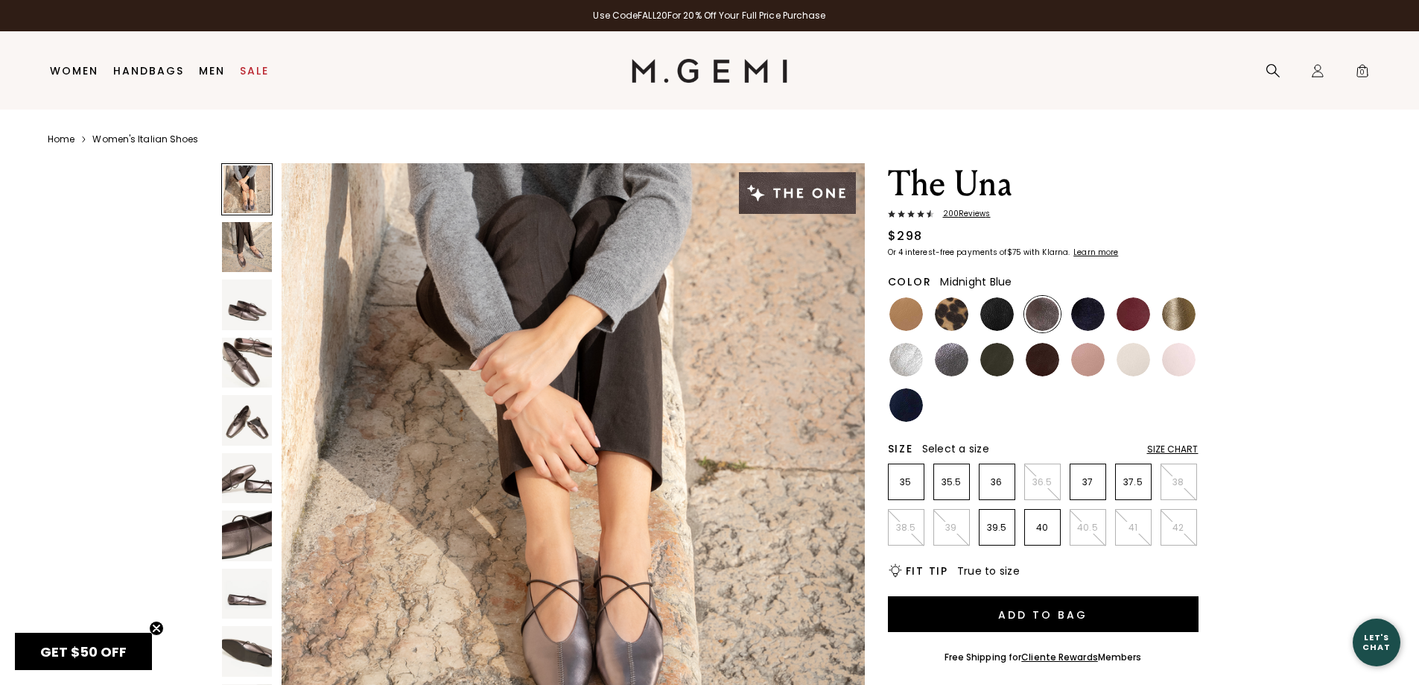
click at [1086, 315] on img at bounding box center [1088, 314] width 34 height 34
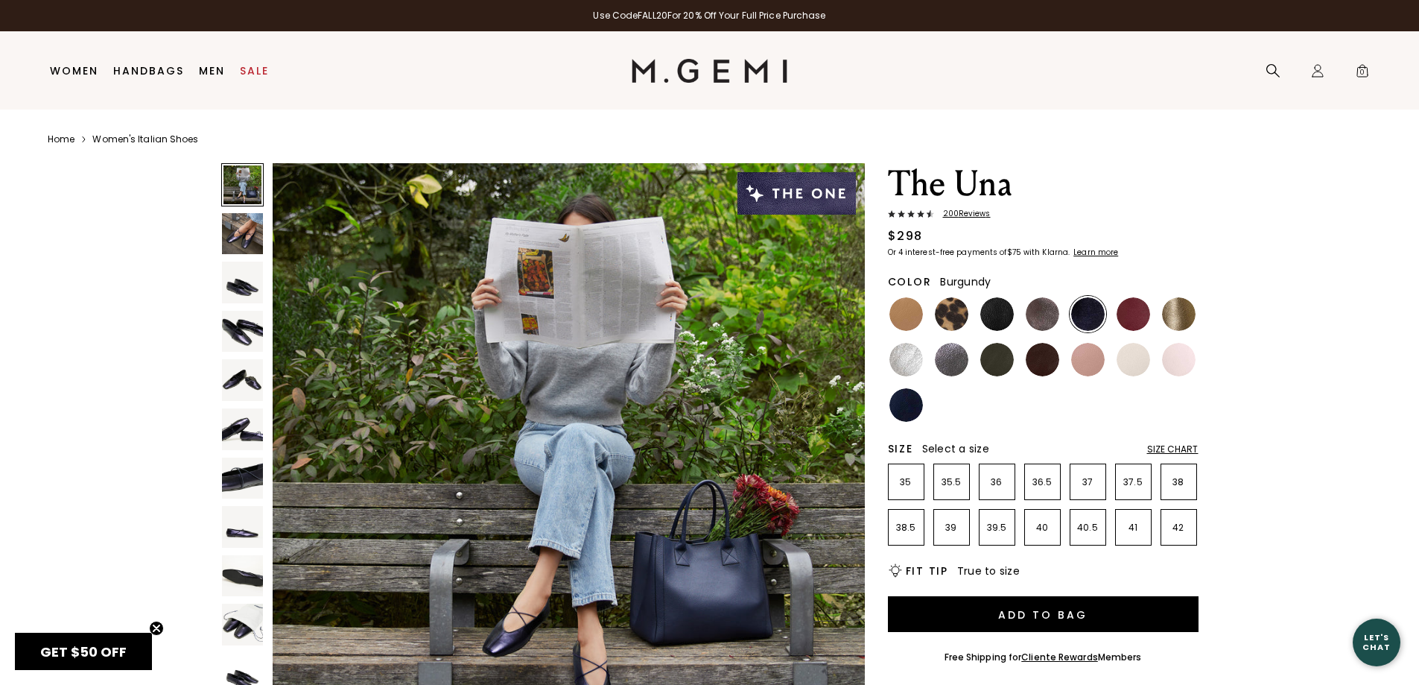
click at [1128, 314] on img at bounding box center [1134, 314] width 34 height 34
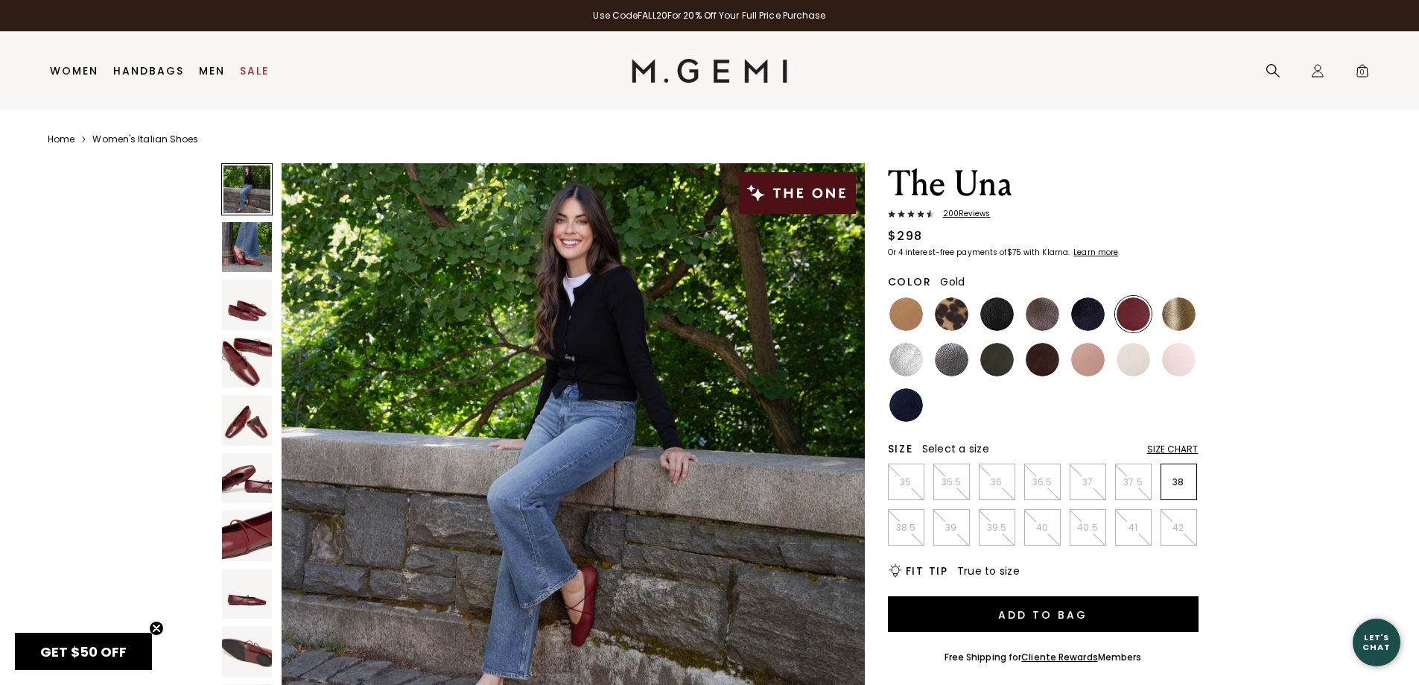
click at [1189, 313] on img at bounding box center [1179, 314] width 34 height 34
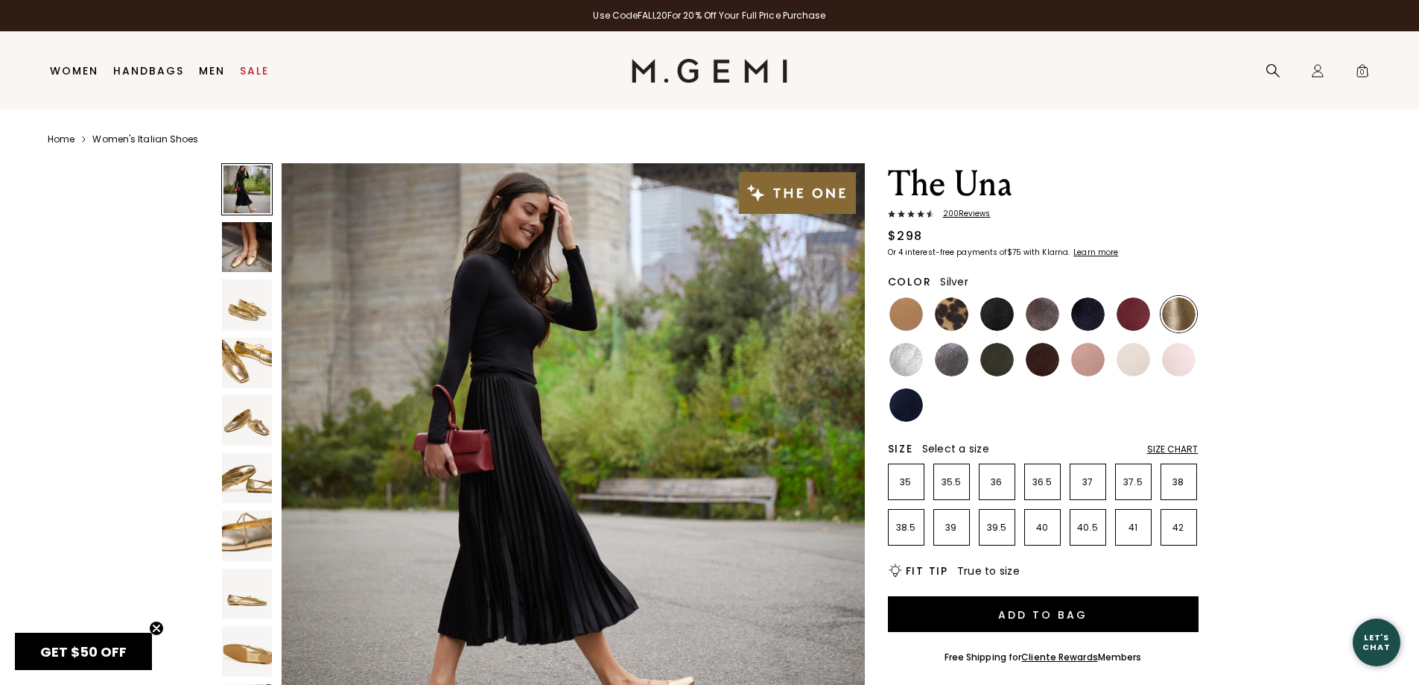
click at [895, 358] on img at bounding box center [907, 360] width 34 height 34
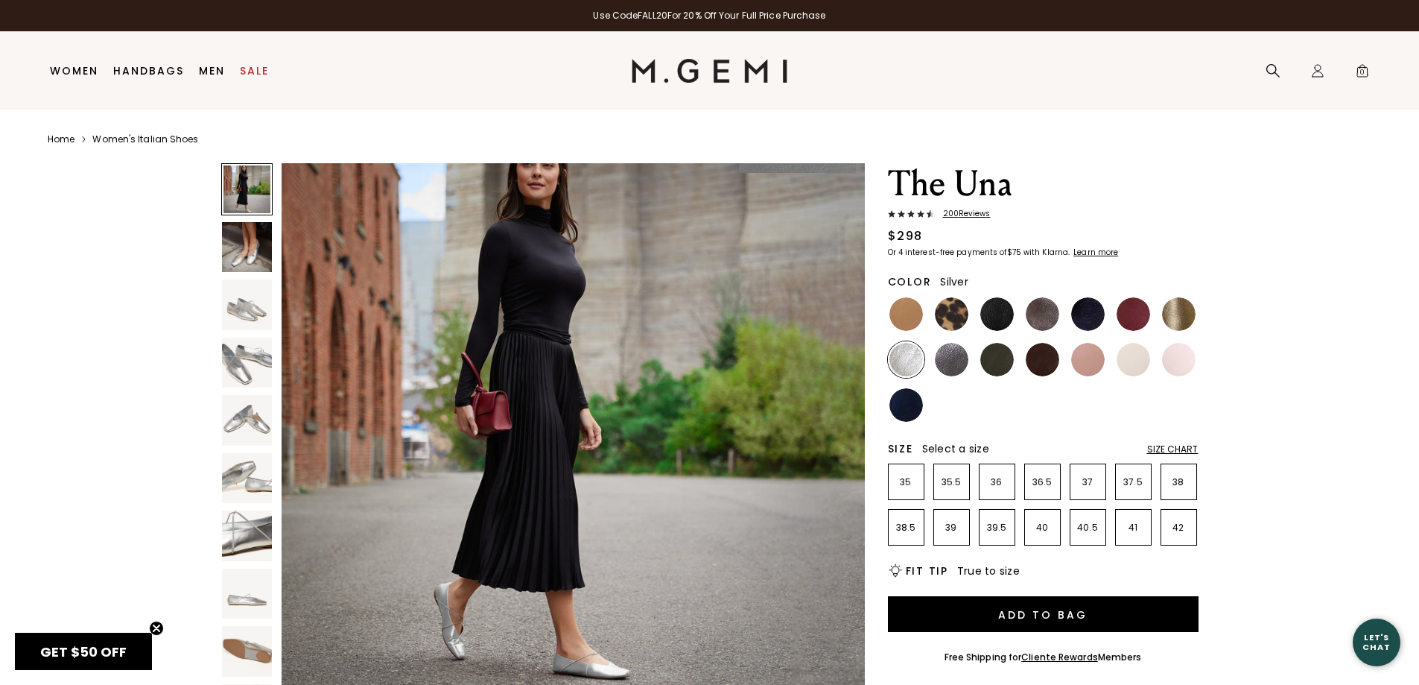
scroll to position [75, 0]
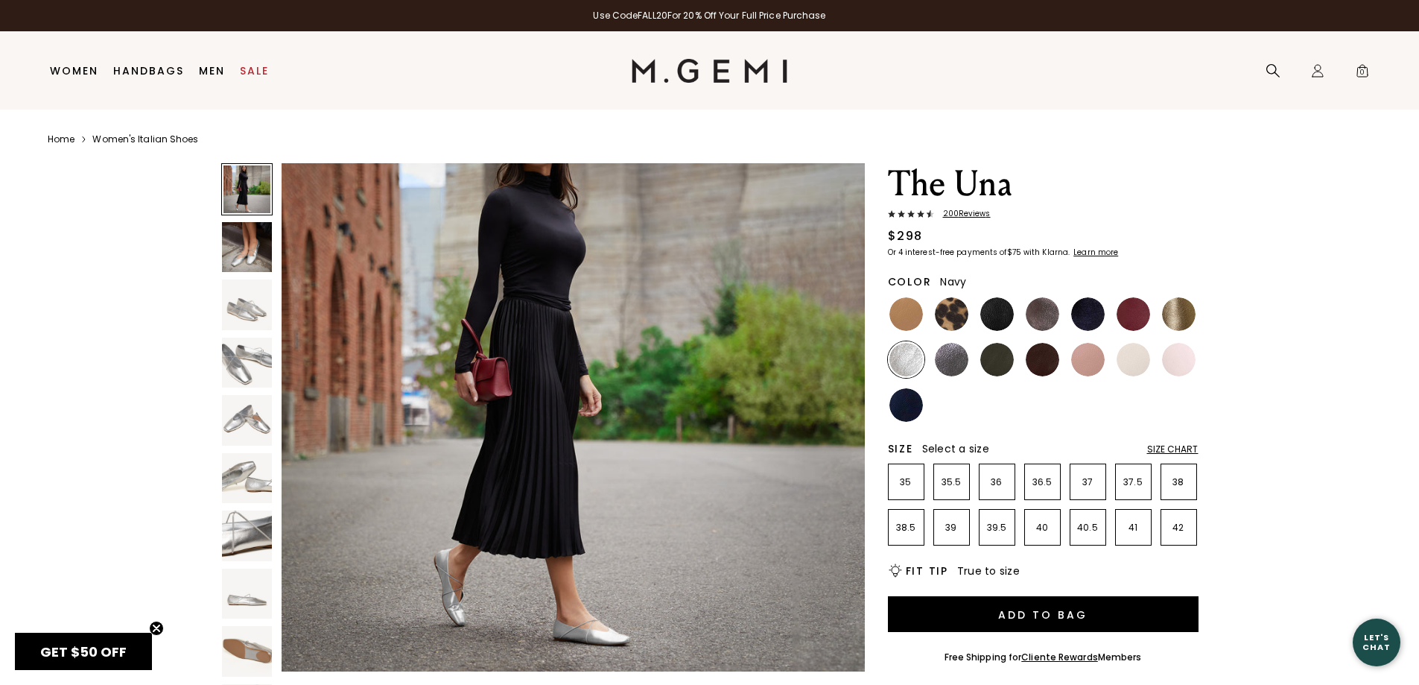
click at [899, 397] on img at bounding box center [907, 405] width 34 height 34
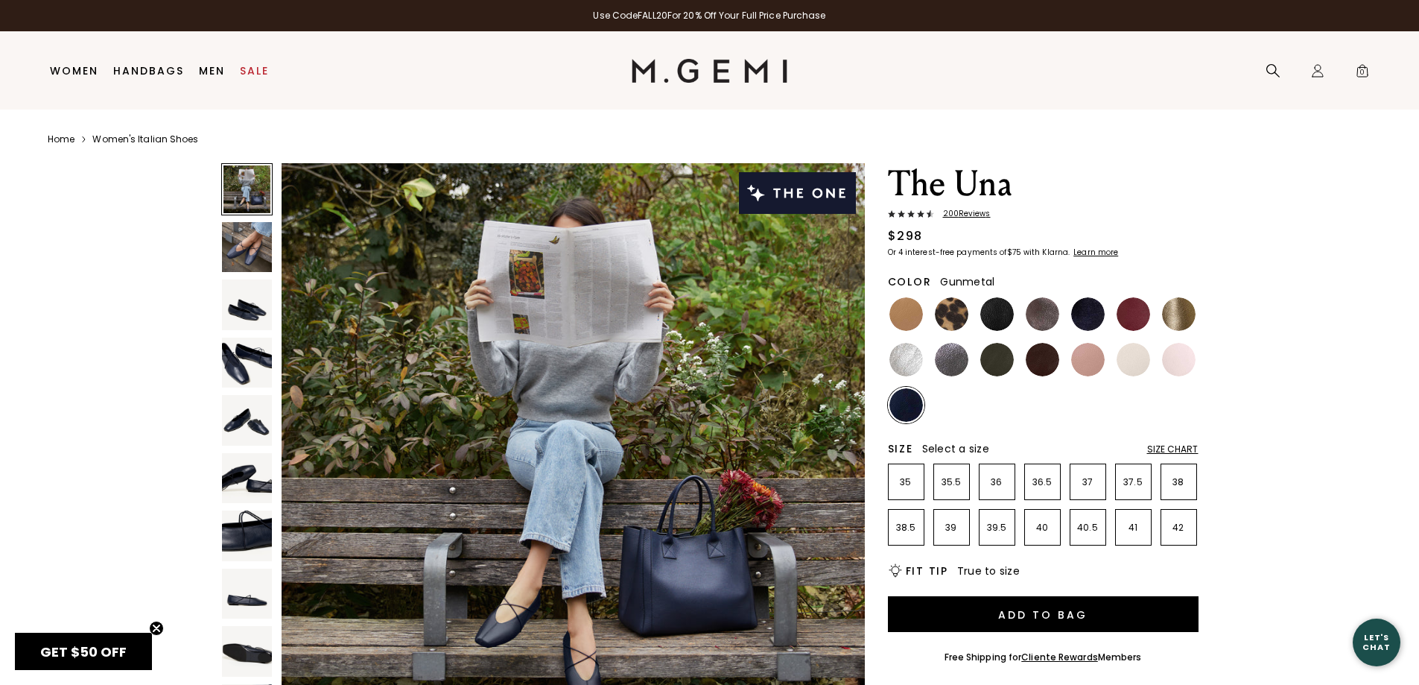
click at [946, 357] on img at bounding box center [952, 360] width 34 height 34
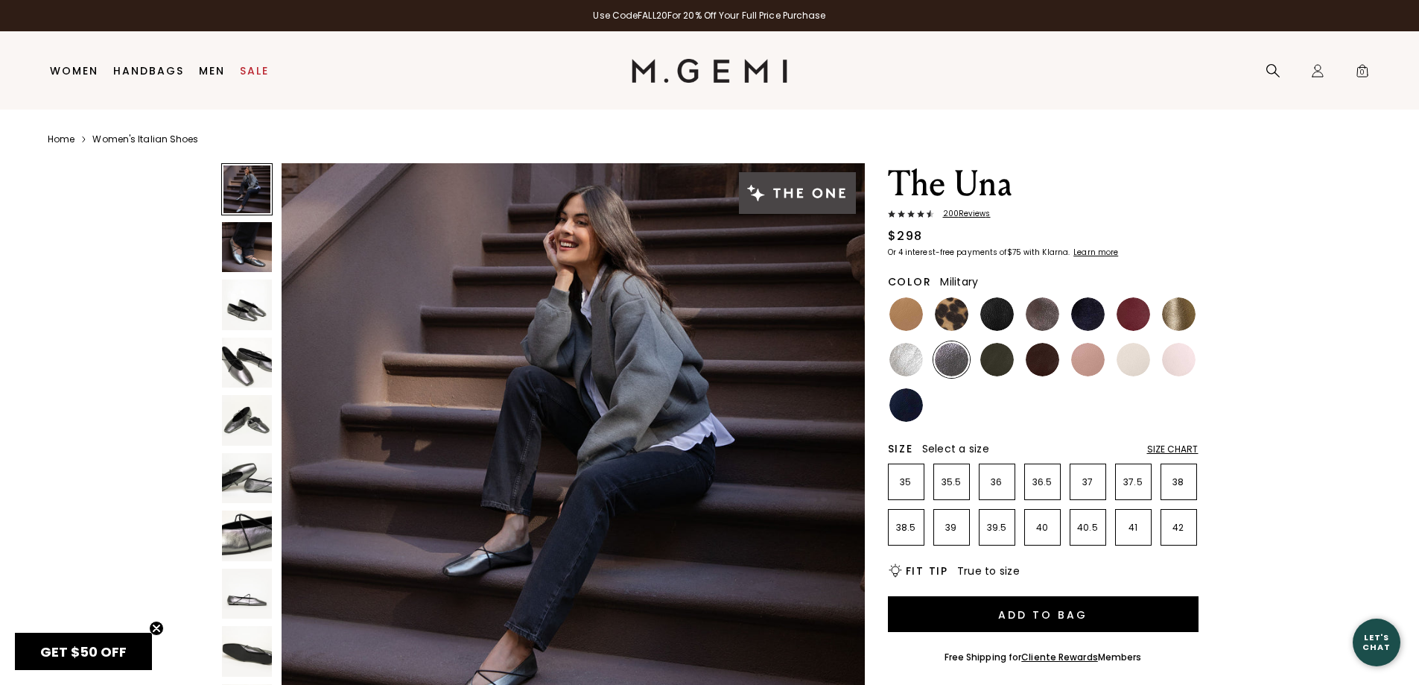
click at [1001, 356] on img at bounding box center [998, 360] width 34 height 34
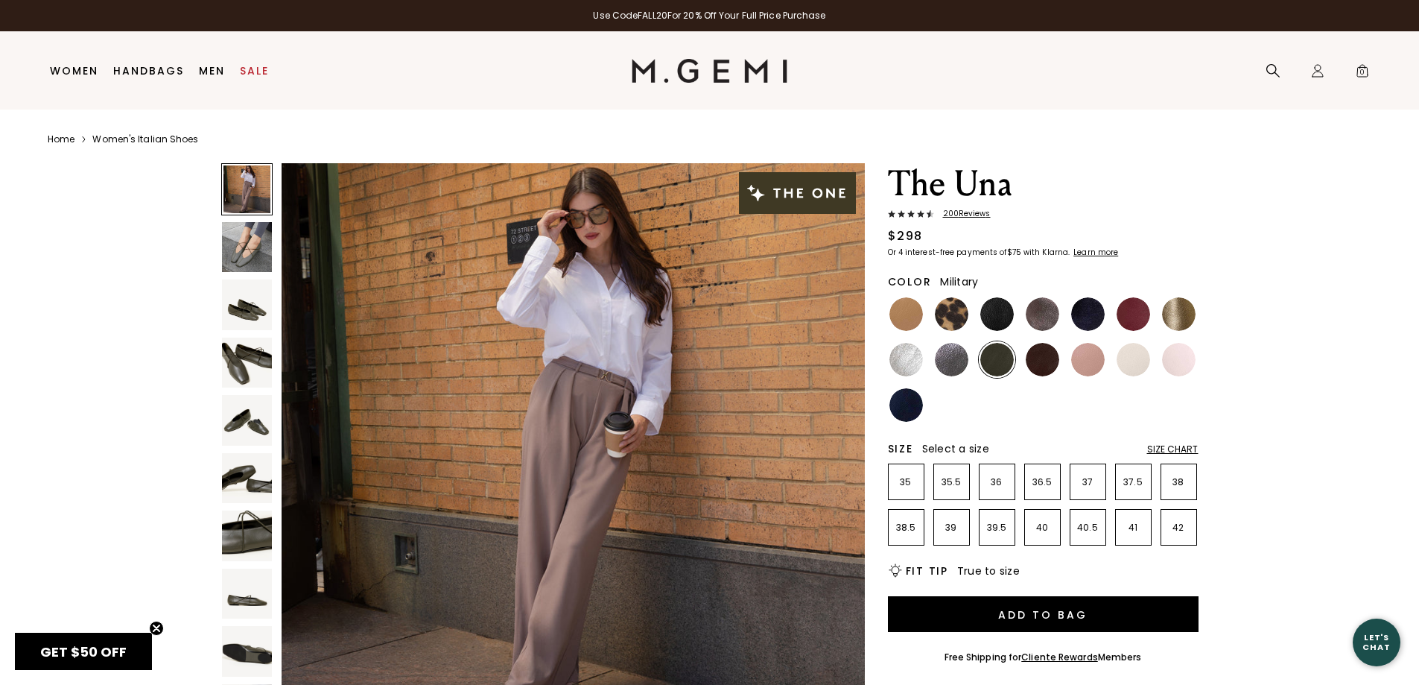
scroll to position [224, 0]
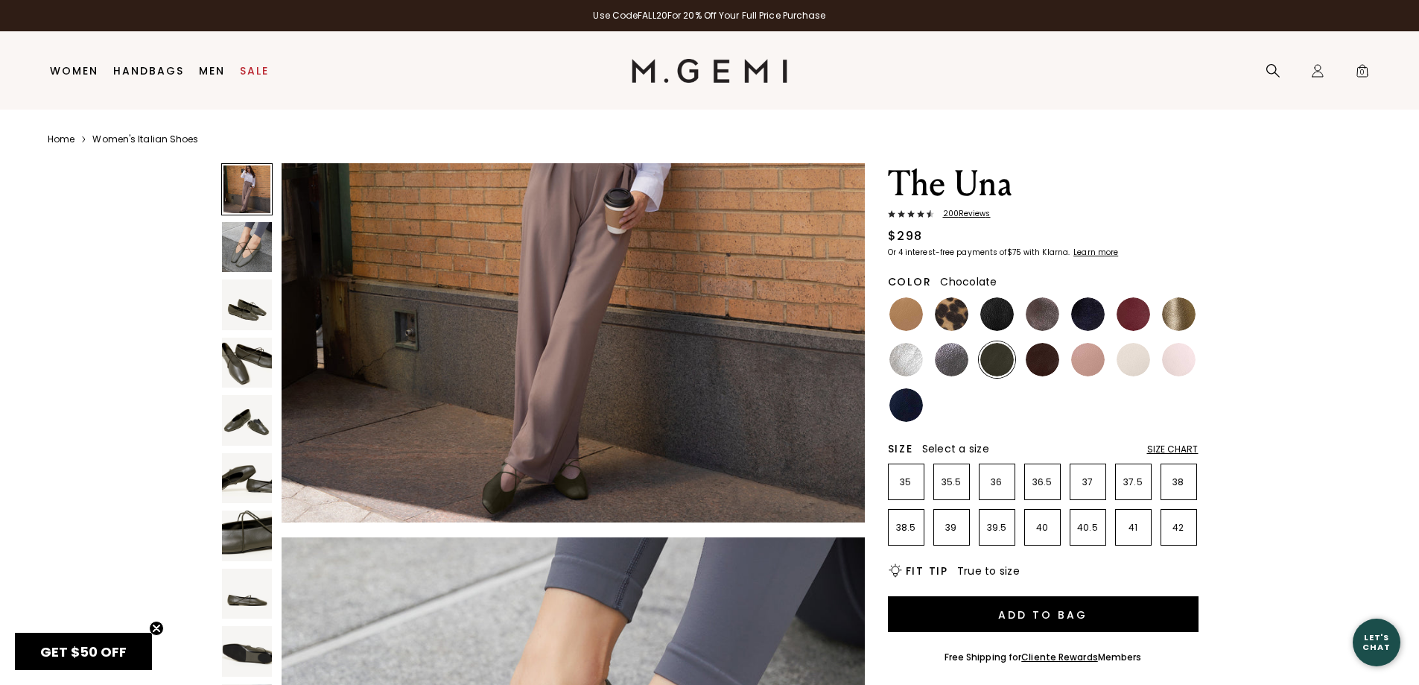
click at [1054, 352] on img at bounding box center [1043, 360] width 34 height 34
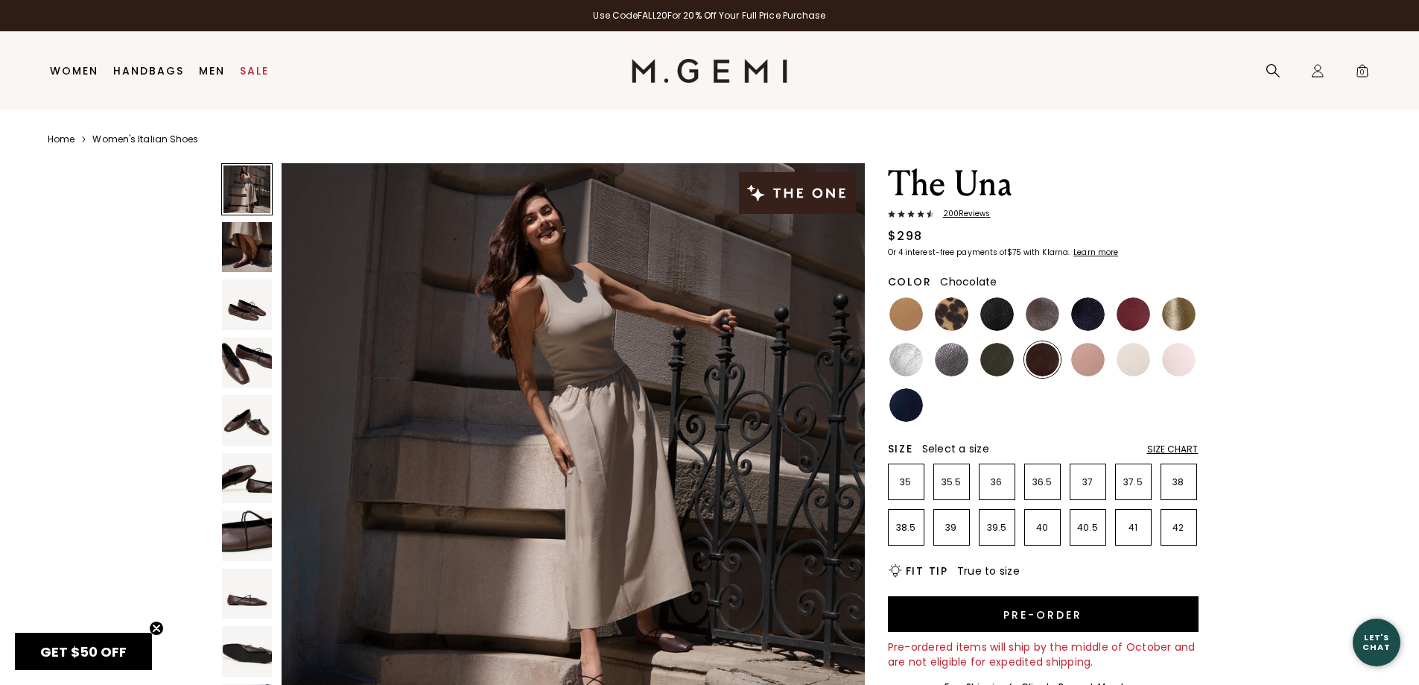
click at [235, 318] on img at bounding box center [247, 304] width 51 height 51
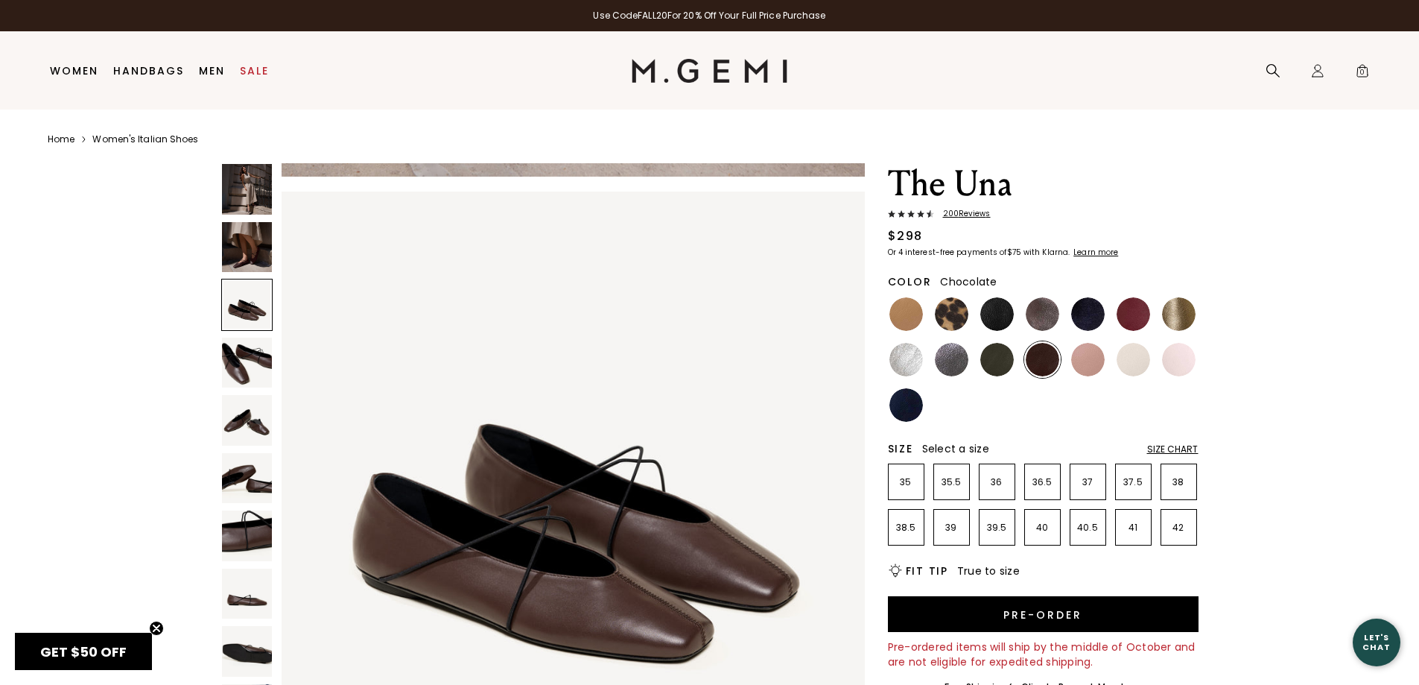
scroll to position [1174, 0]
